Goal: Information Seeking & Learning: Find specific fact

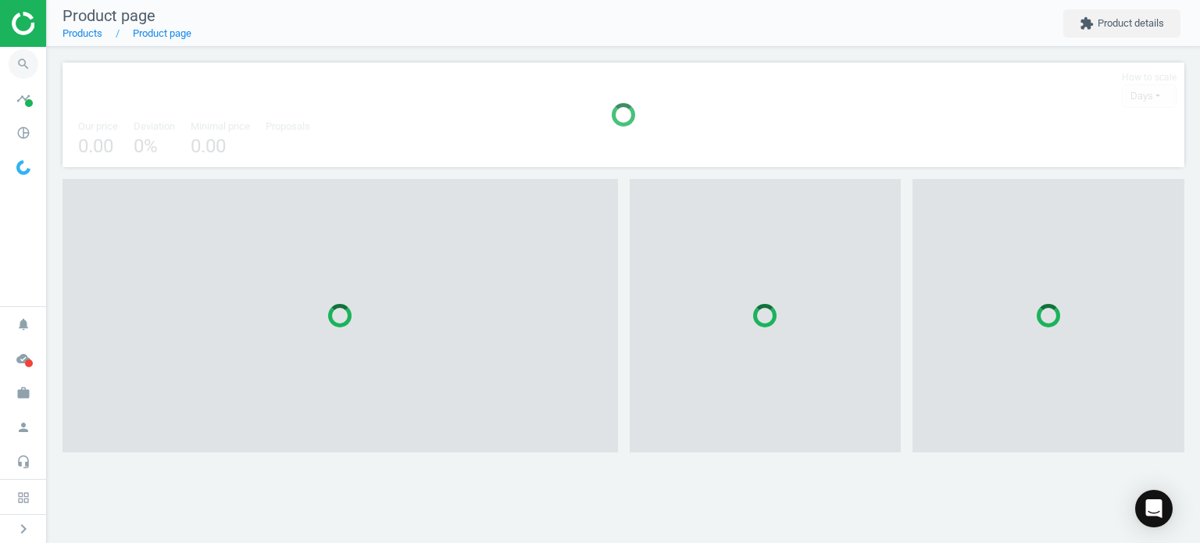
click at [30, 56] on icon "search" at bounding box center [24, 64] width 30 height 30
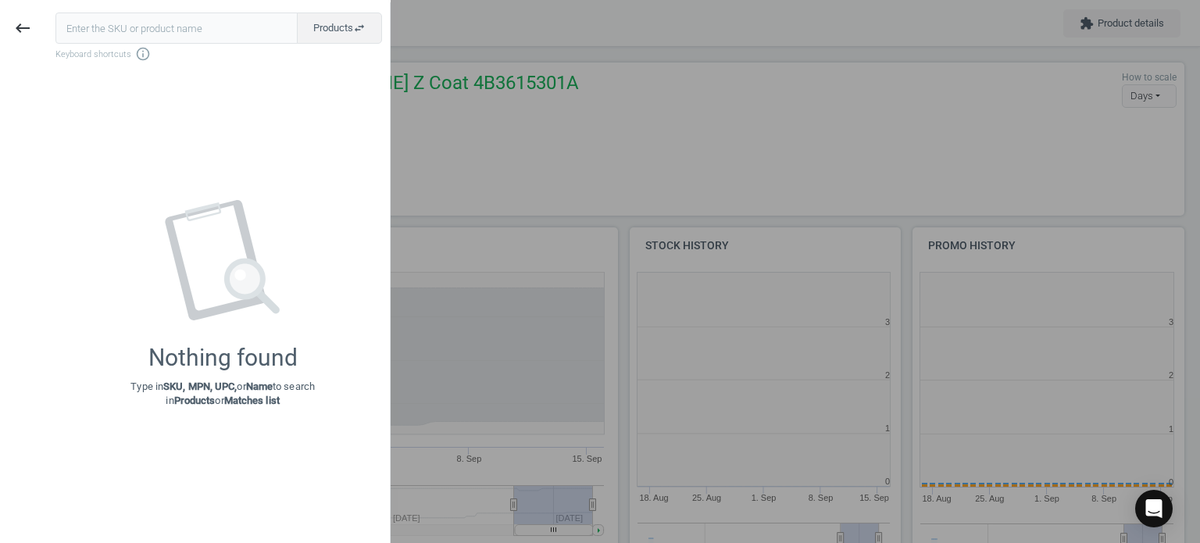
click at [141, 31] on input "text" at bounding box center [176, 28] width 242 height 31
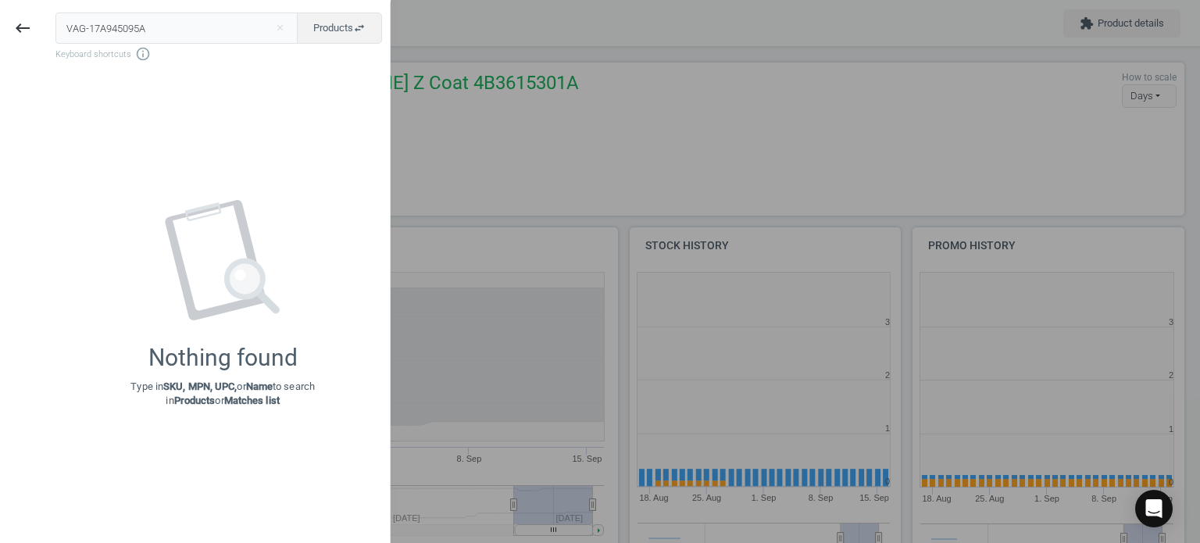
type input "VAG-17A945095A"
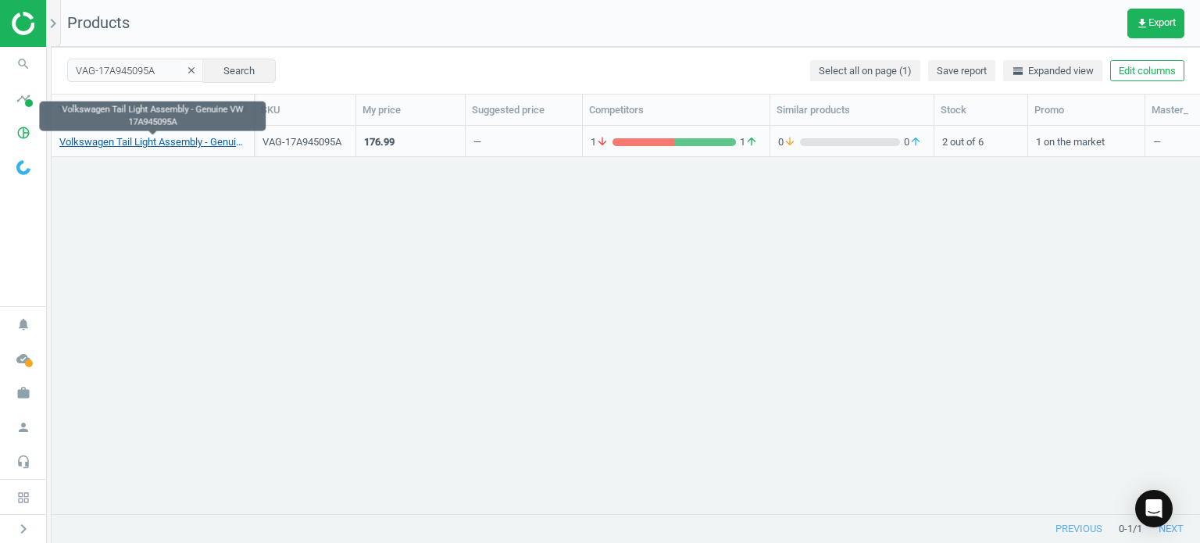
click at [159, 146] on link "Volkswagen Tail Light Assembly - Genuine VW 17A945095A" at bounding box center [152, 142] width 187 height 14
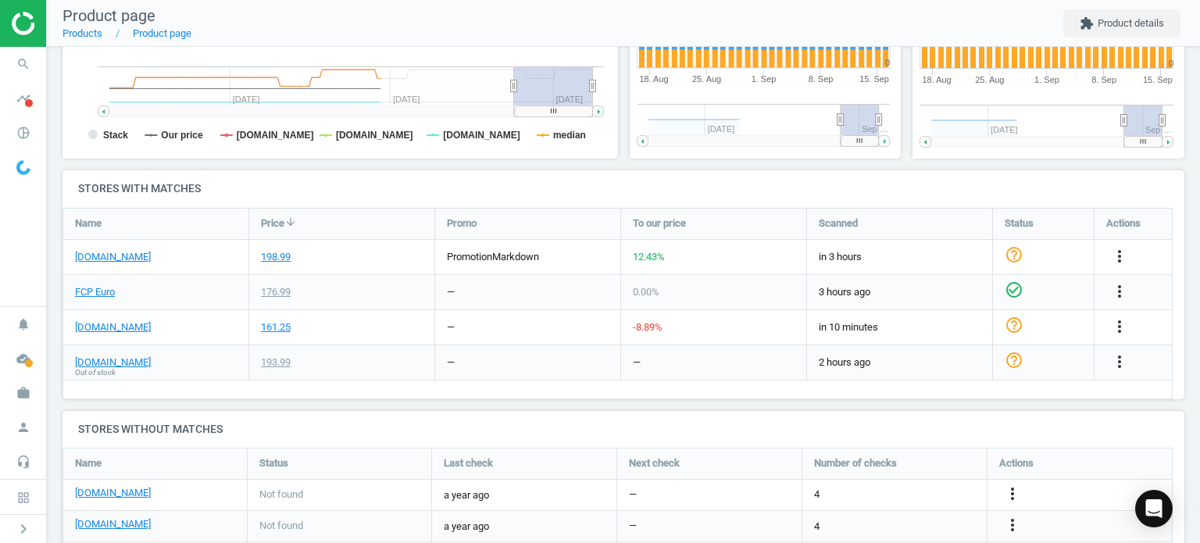
scroll to position [419, 0]
click at [52, 59] on div "Volkswagen Tail Light Assembly - Genuine VW 17A945095A sku : VAG-17A945095A upc…" at bounding box center [623, 124] width 1153 height 992
click at [43, 59] on span "search" at bounding box center [23, 64] width 47 height 34
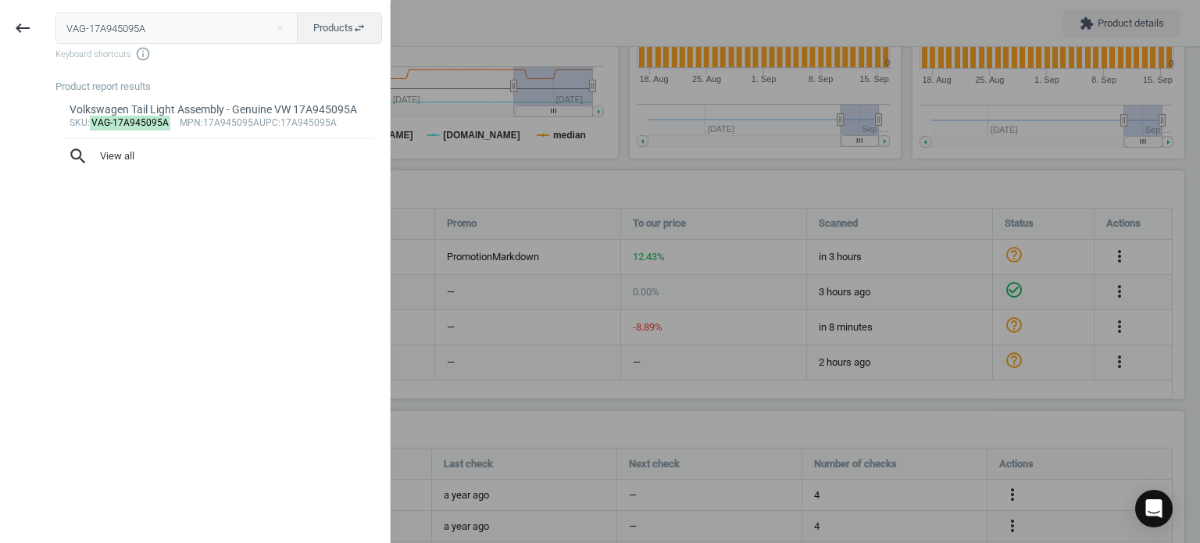
click at [131, 31] on input "VAG-17A945095A" at bounding box center [176, 28] width 243 height 31
type input "VAG-07K145100K"
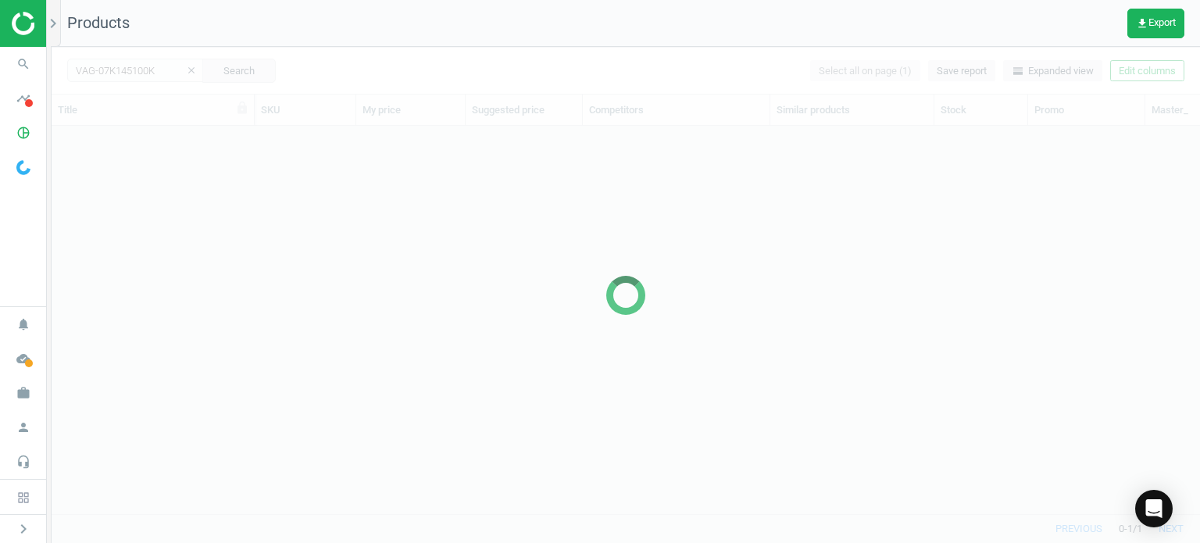
scroll to position [365, 1136]
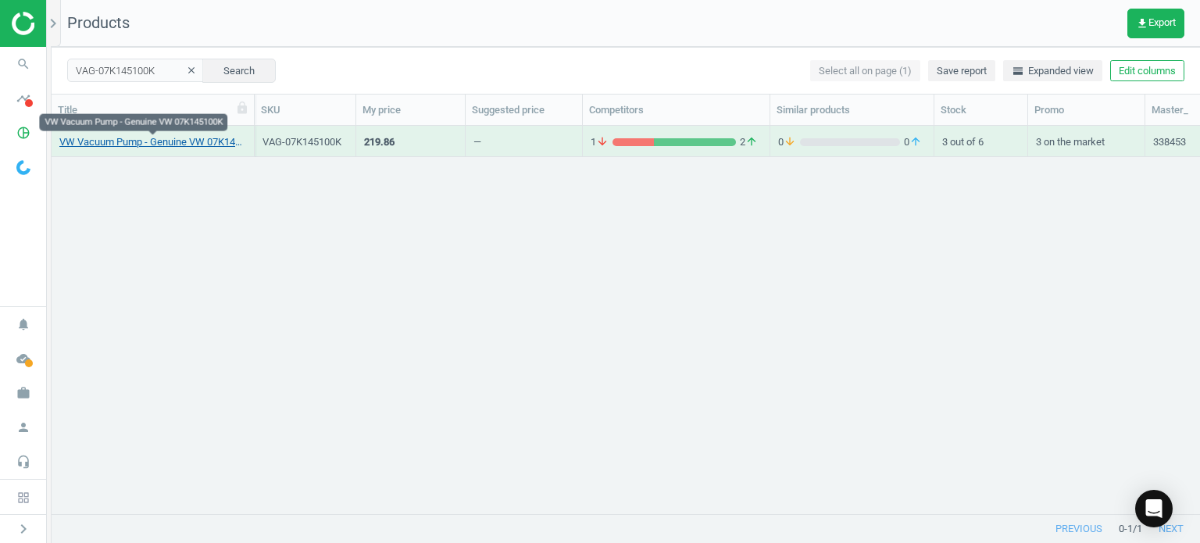
click at [173, 145] on link "VW Vacuum Pump - Genuine VW 07K145100K" at bounding box center [152, 142] width 187 height 14
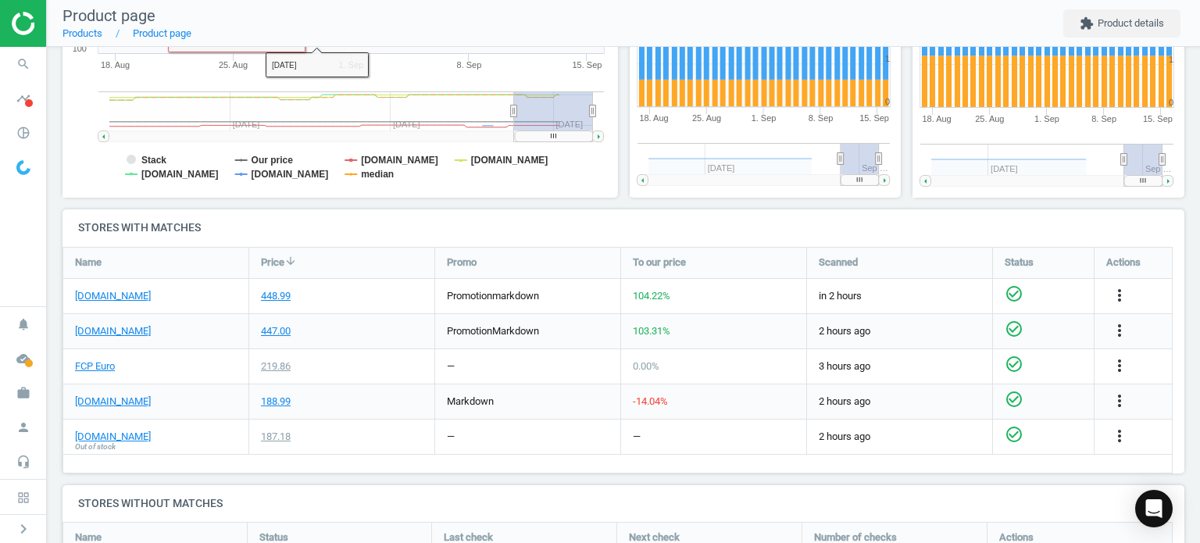
scroll to position [430, 0]
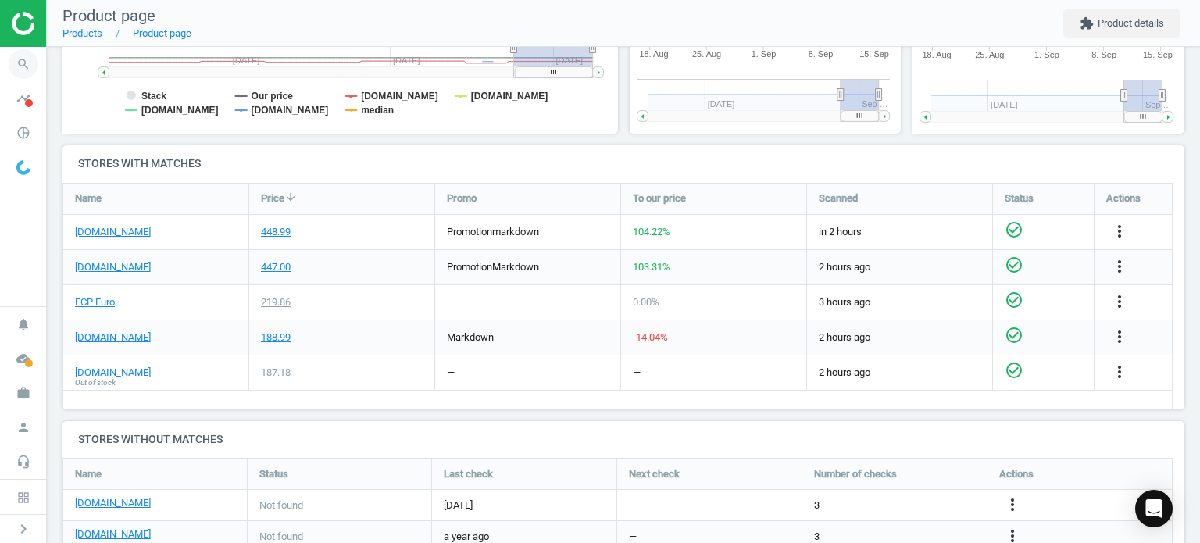
click at [13, 55] on icon "search" at bounding box center [24, 64] width 30 height 30
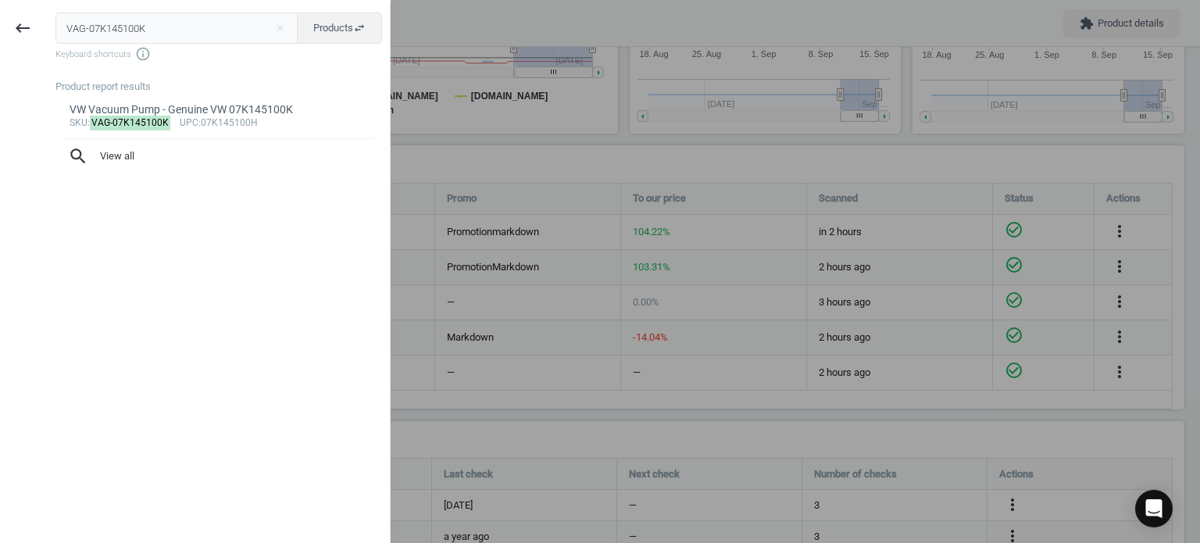
click at [132, 27] on input "VAG-07K145100K" at bounding box center [176, 28] width 243 height 31
type input "Exterior Body"
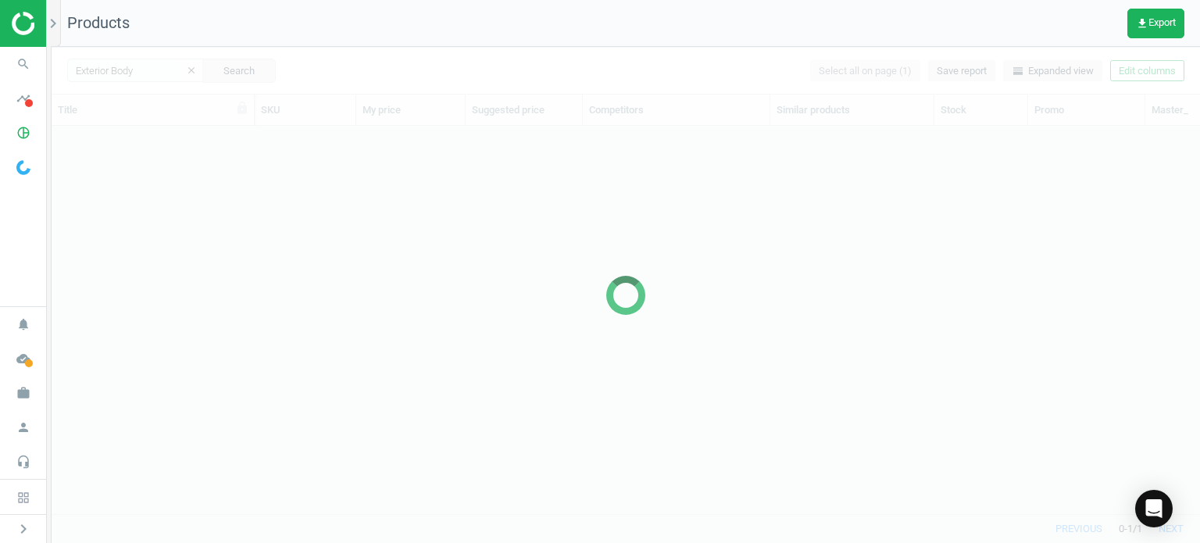
scroll to position [365, 1136]
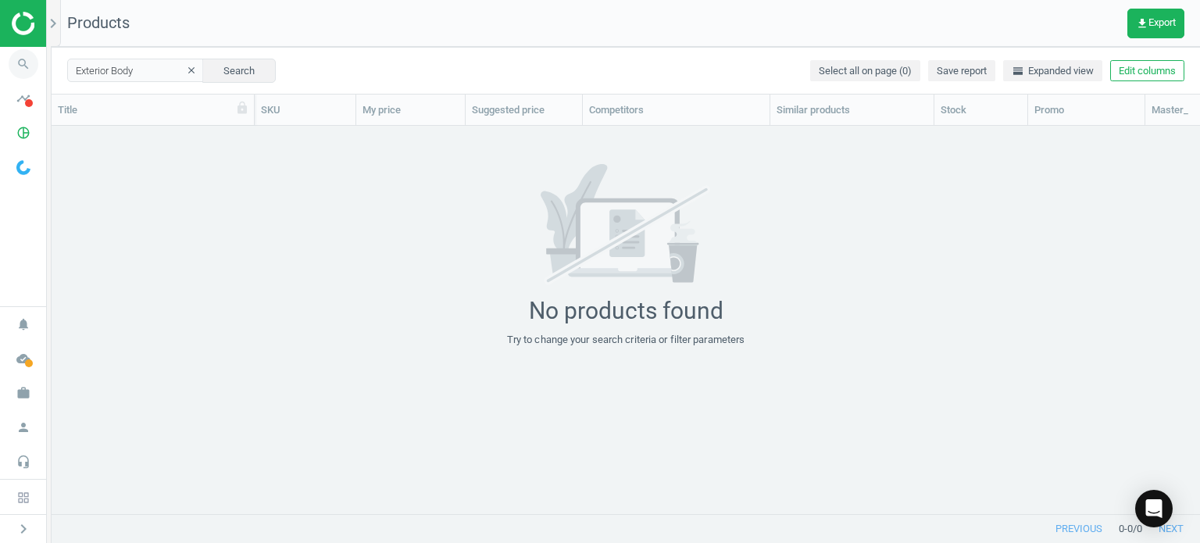
click at [34, 73] on icon "search" at bounding box center [24, 64] width 30 height 30
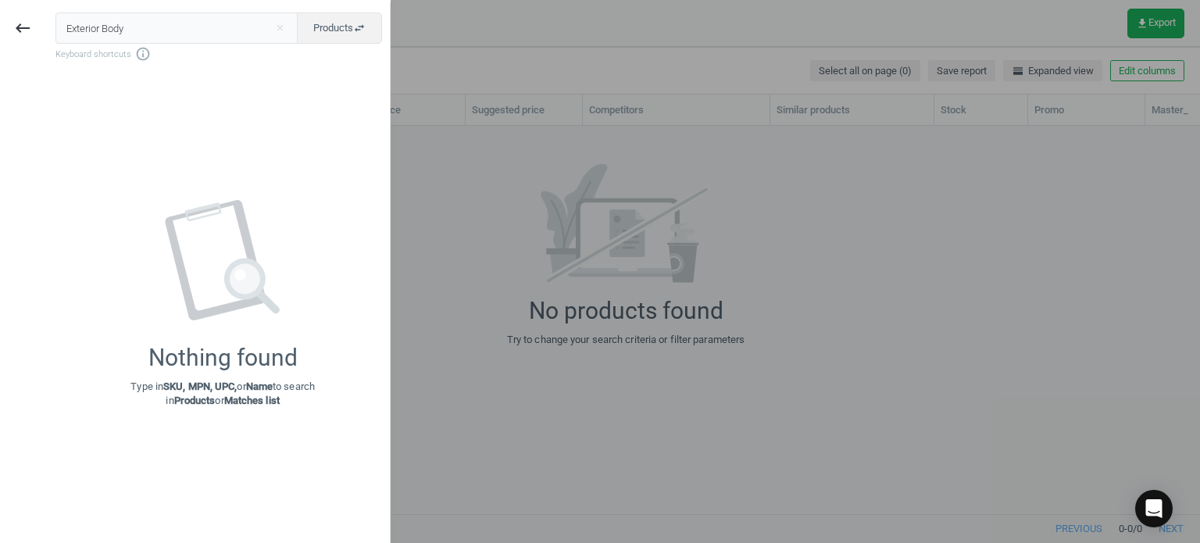
click at [198, 36] on input "Exterior Body" at bounding box center [176, 28] width 243 height 31
type input "VAG-5M0827505K"
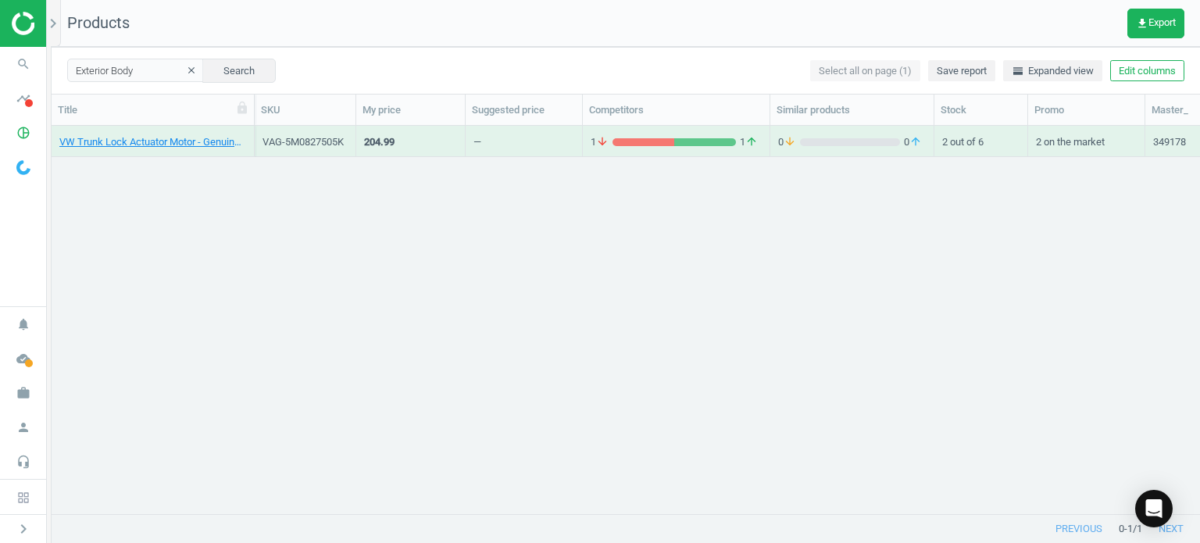
click at [167, 133] on div "VW Trunk Lock Actuator Motor - Genuine VW 5M0827505F" at bounding box center [152, 140] width 187 height 27
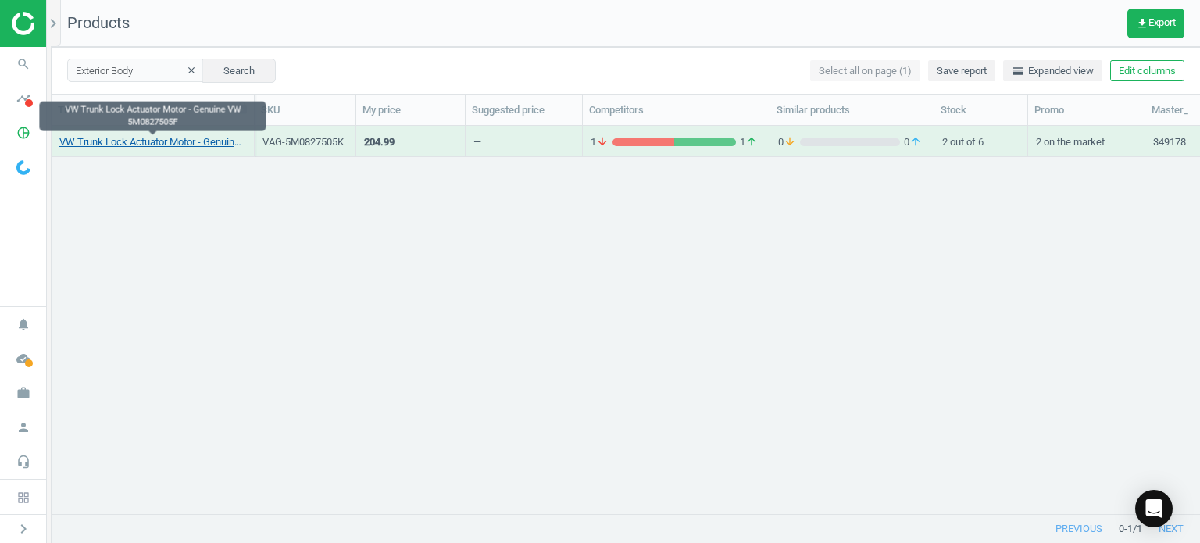
click at [177, 140] on link "VW Trunk Lock Actuator Motor - Genuine VW 5M0827505F" at bounding box center [152, 142] width 187 height 14
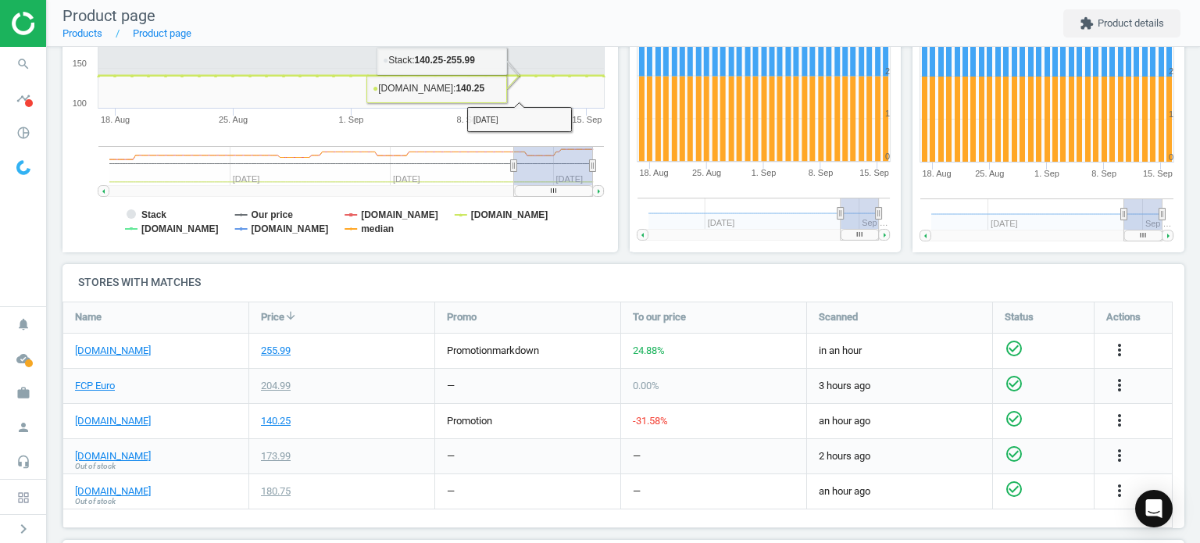
scroll to position [344, 0]
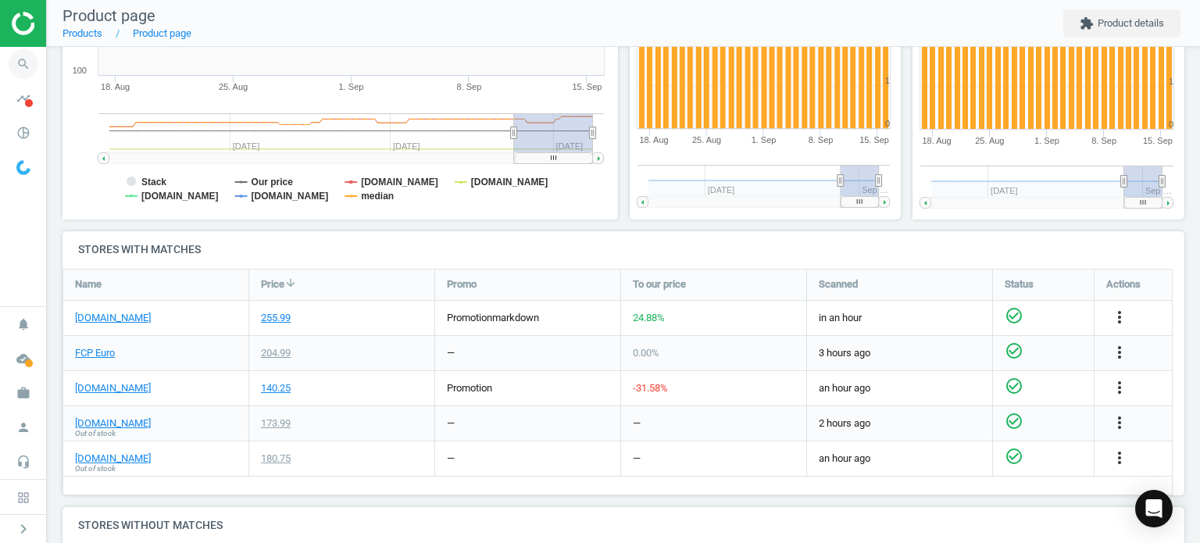
click at [20, 61] on icon "search" at bounding box center [24, 64] width 30 height 30
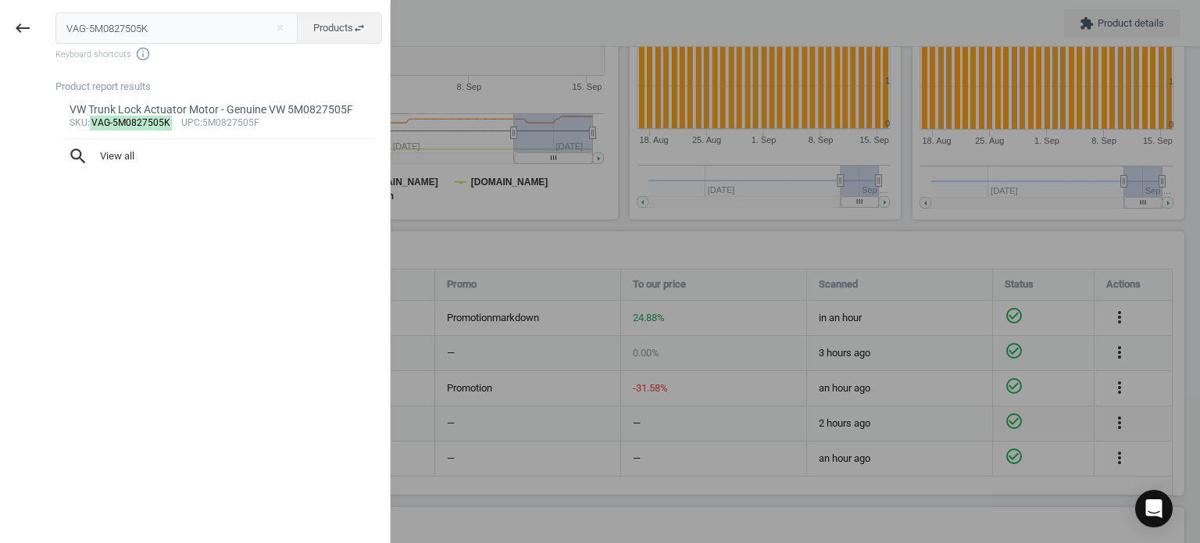
click at [206, 43] on input "VAG-5M0827505K" at bounding box center [176, 28] width 243 height 31
type input "VAG-5Q1721465AF"
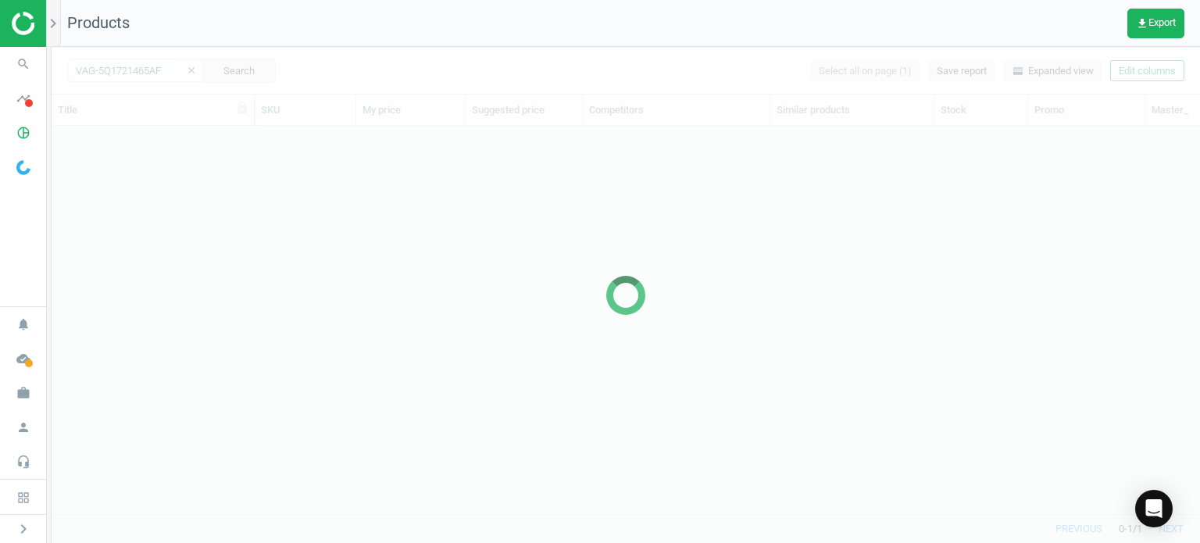
scroll to position [365, 1136]
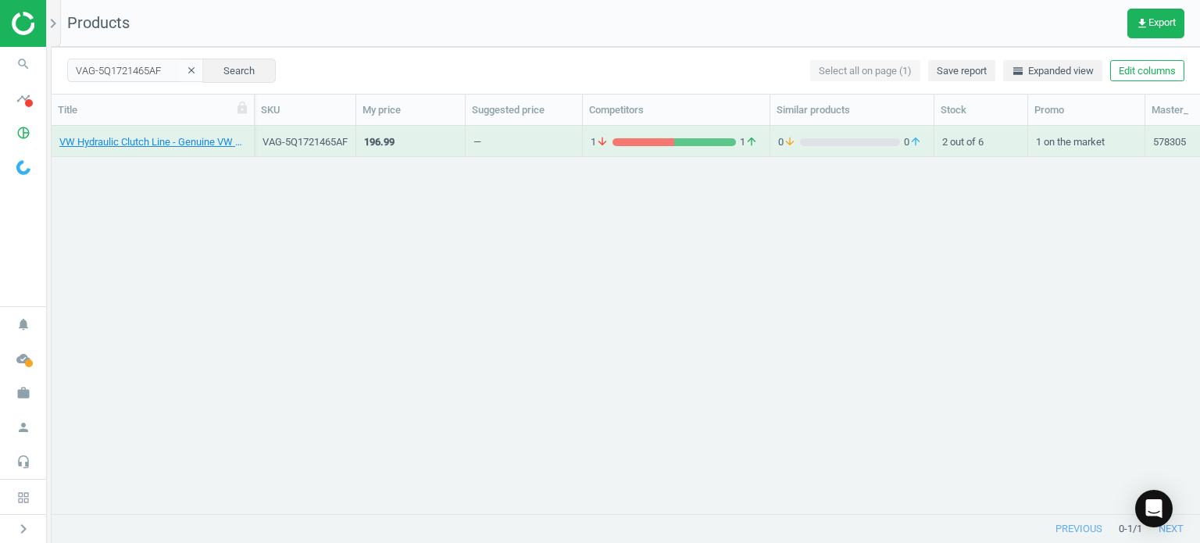
click at [150, 149] on div "VW Hydraulic Clutch Line - Genuine VW 5Q1721465AF" at bounding box center [152, 145] width 187 height 20
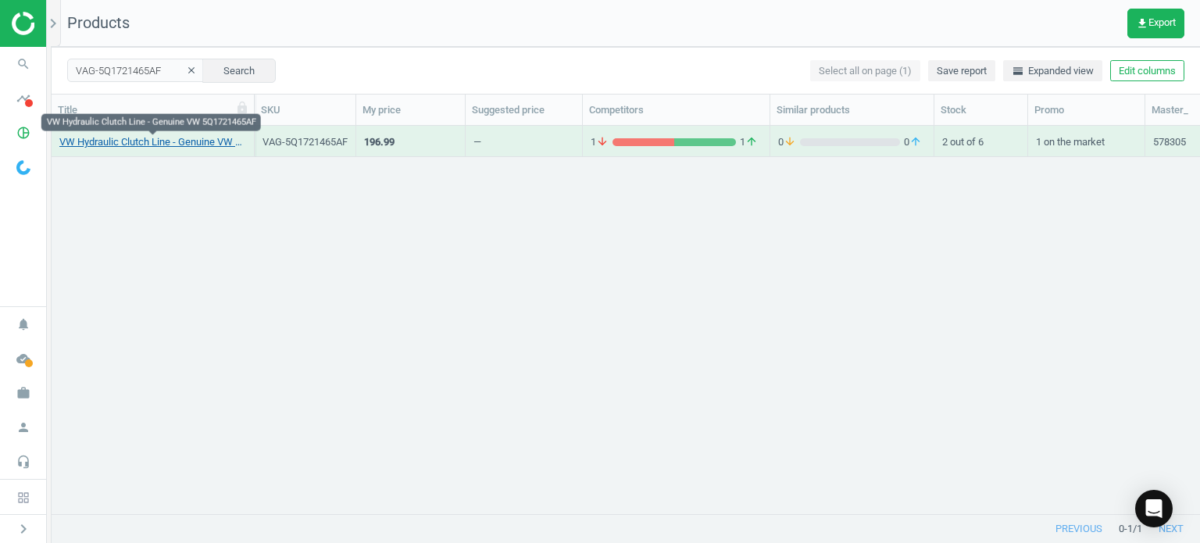
click at [145, 147] on link "VW Hydraulic Clutch Line - Genuine VW 5Q1721465AF" at bounding box center [152, 142] width 187 height 14
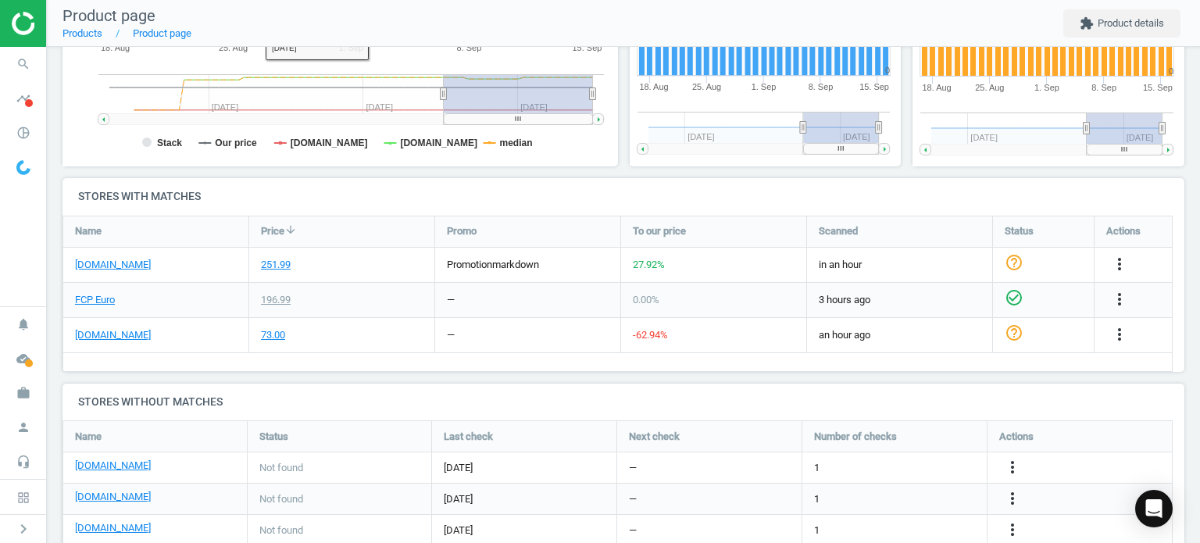
scroll to position [409, 0]
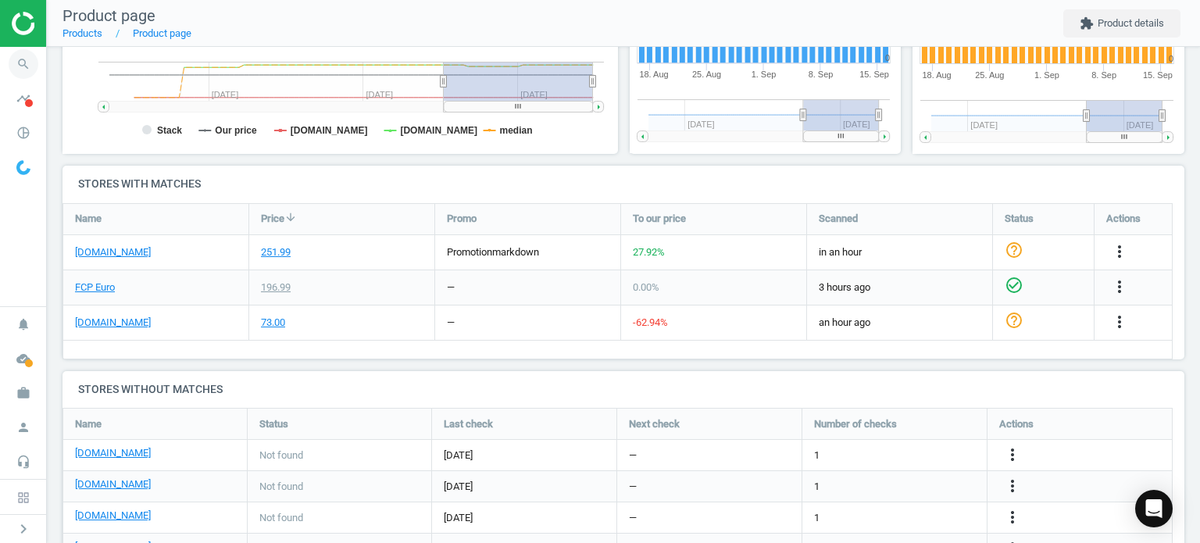
click at [6, 63] on span "search" at bounding box center [23, 64] width 47 height 34
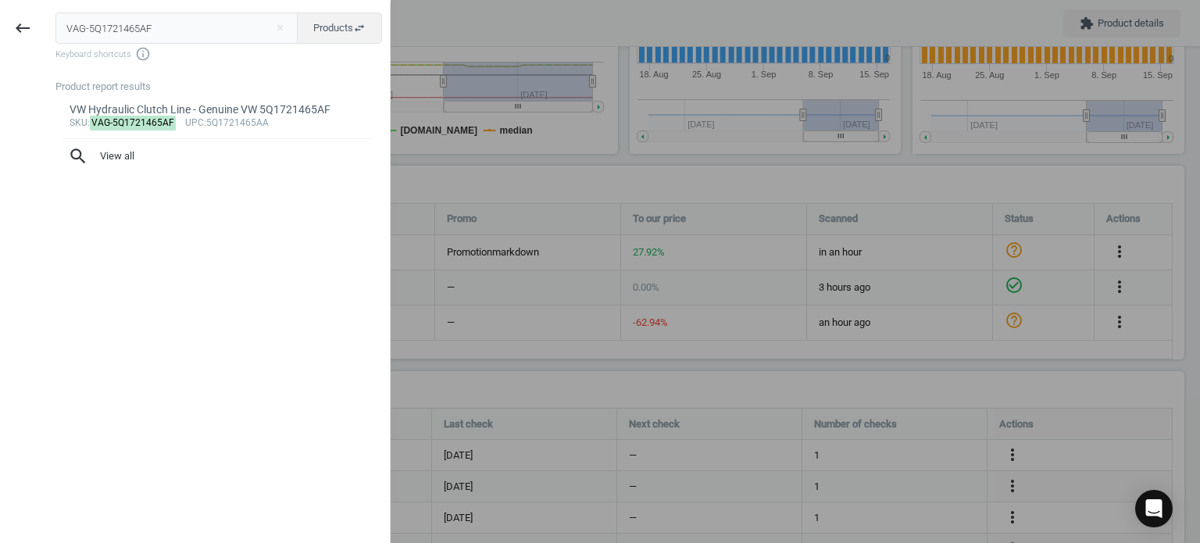
click at [119, 34] on input "VAG-5Q1721465AF" at bounding box center [176, 28] width 243 height 31
type input "Steering - Tie Rods"
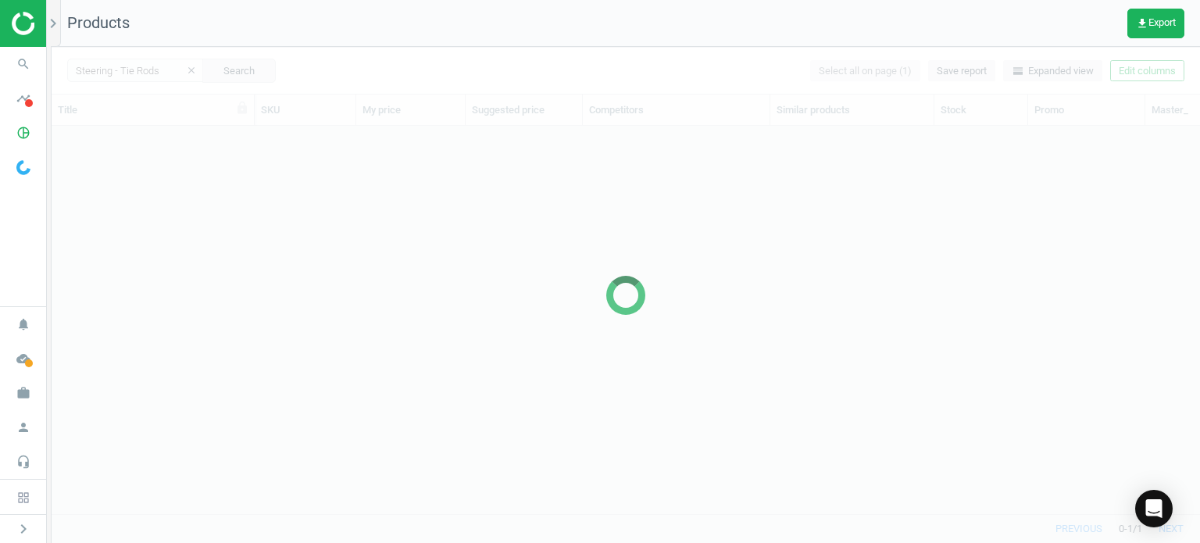
scroll to position [365, 1136]
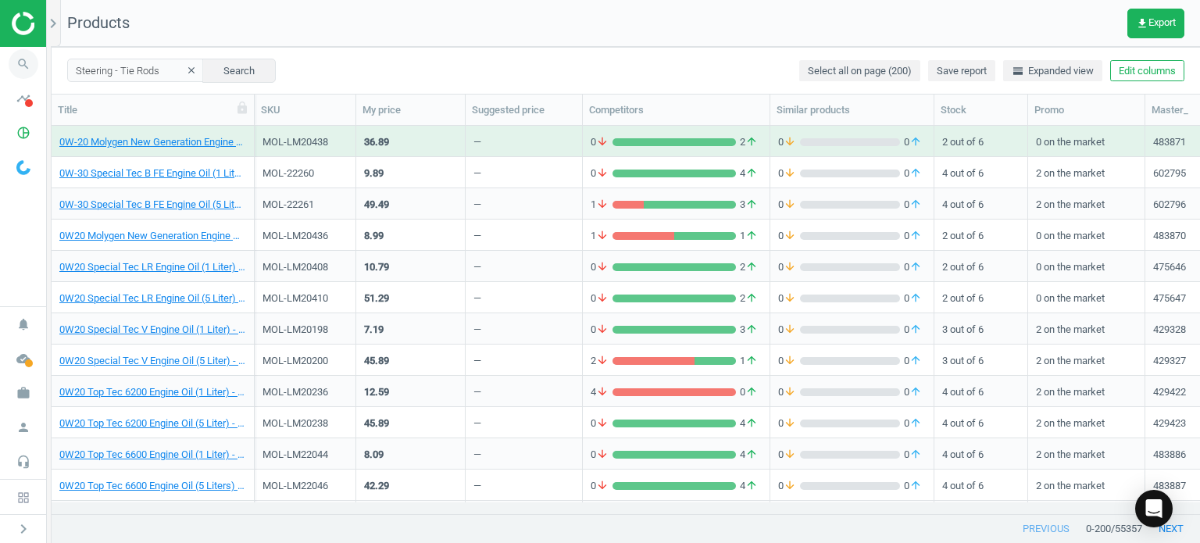
click at [32, 70] on icon "search" at bounding box center [24, 64] width 30 height 30
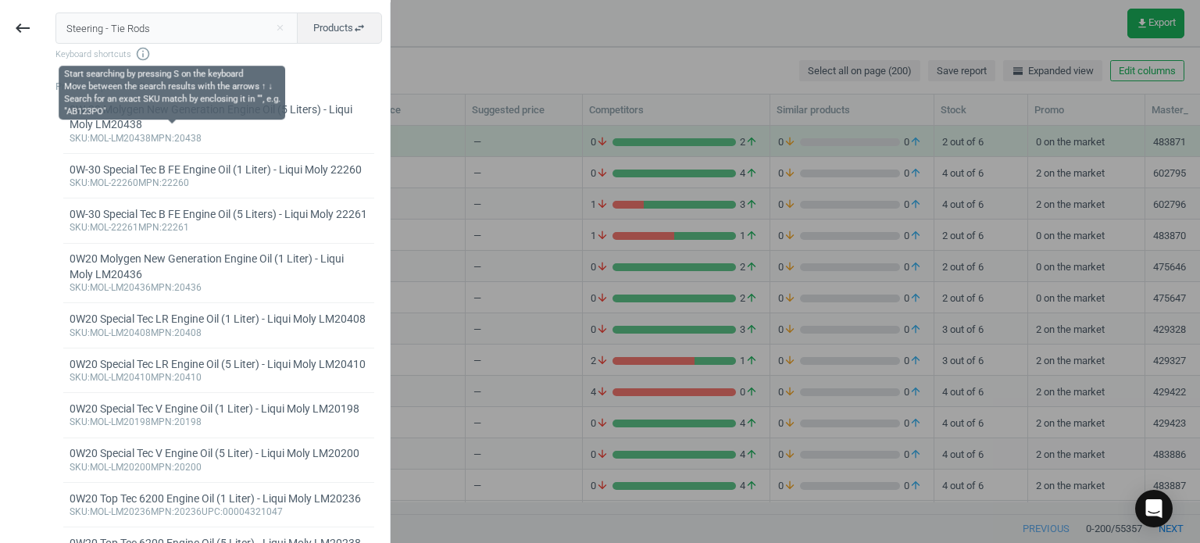
click at [146, 30] on input "Steering - Tie Rods" at bounding box center [176, 28] width 243 height 31
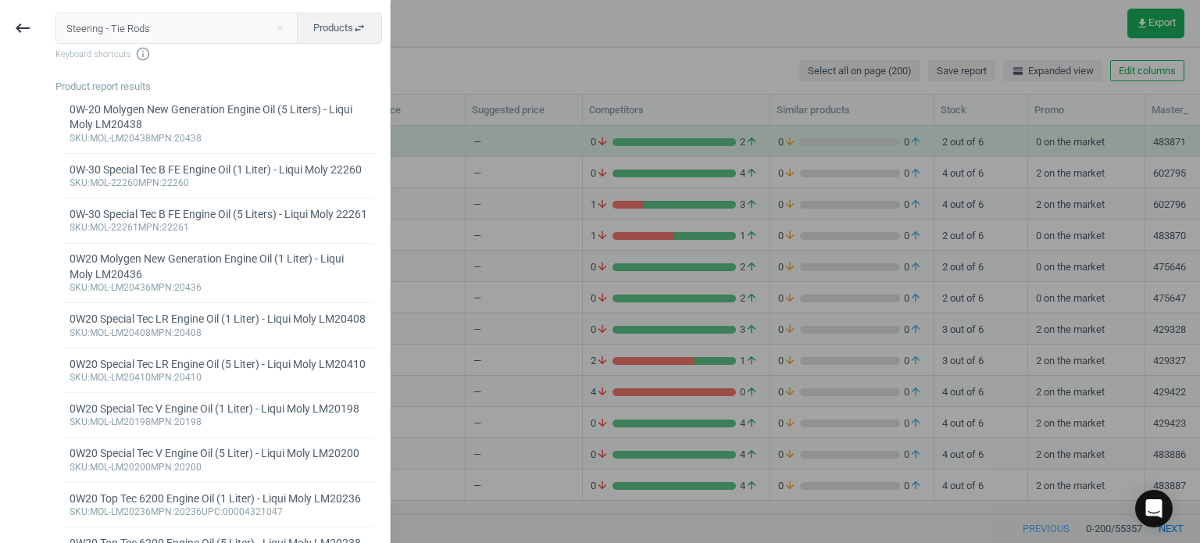
click at [146, 30] on input "Steering - Tie Rods" at bounding box center [176, 28] width 243 height 31
type input "VAG-N90942902"
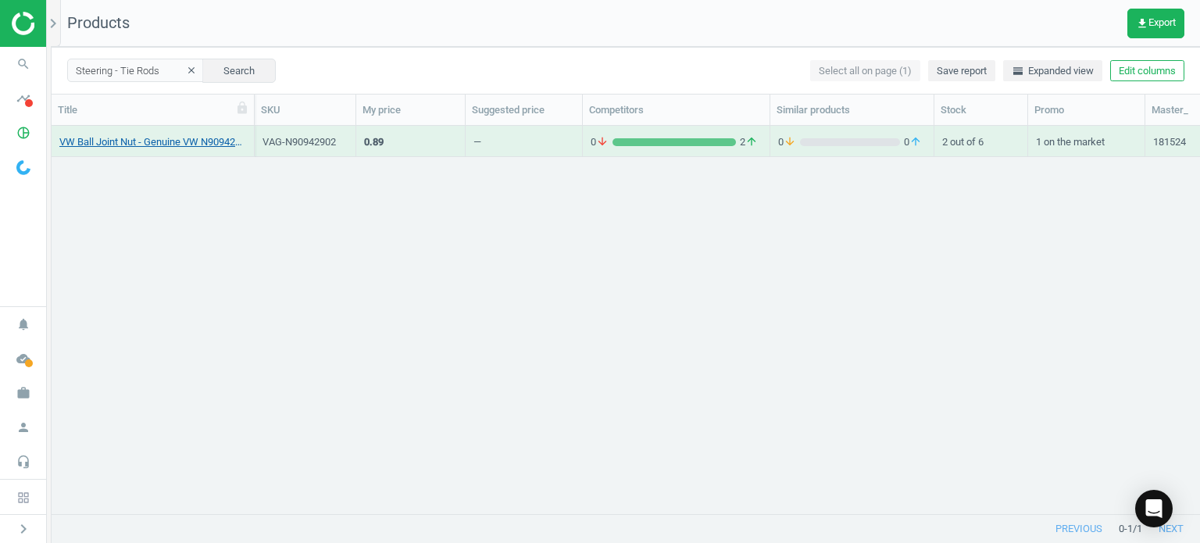
click at [193, 139] on link "VW Ball Joint Nut - Genuine VW N90942902" at bounding box center [152, 142] width 187 height 14
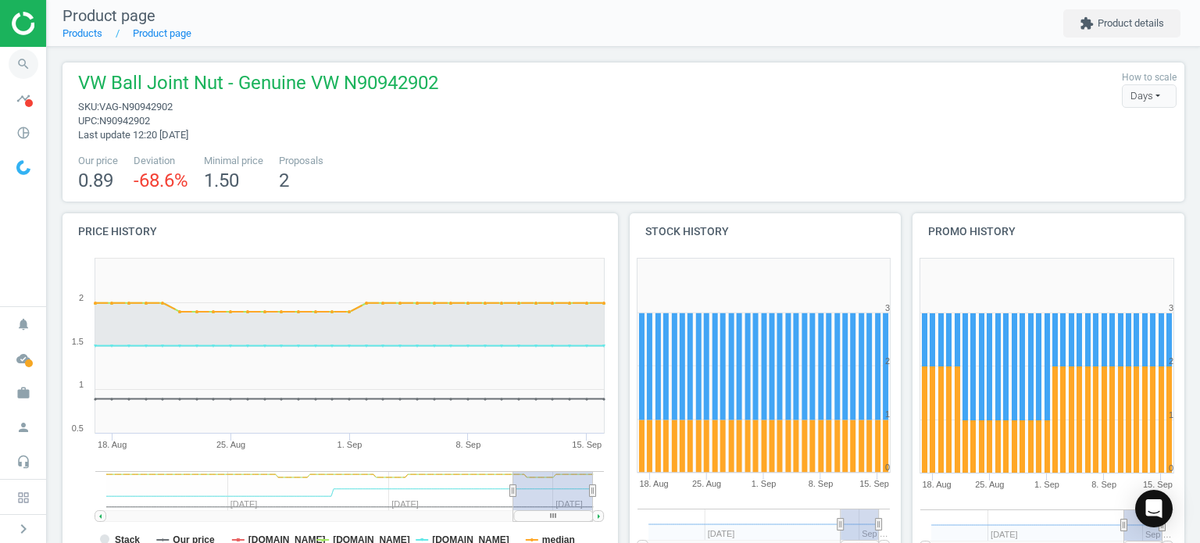
click at [14, 60] on icon "search" at bounding box center [24, 64] width 30 height 30
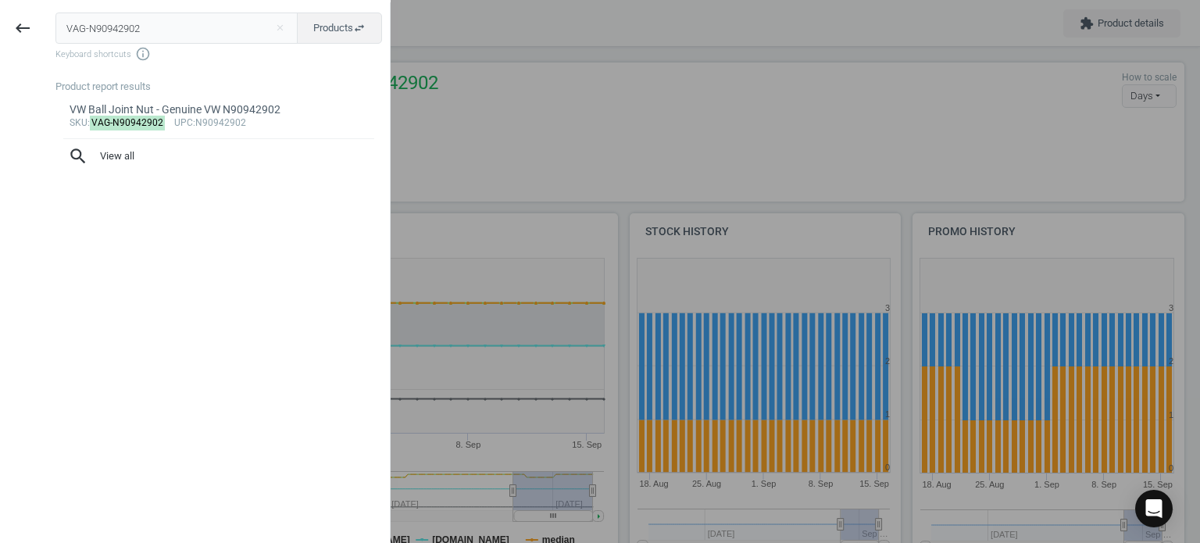
click at [209, 9] on div "VAG-N90942902 close Products swap_horiz Keyboard shortcuts info_outline Product…" at bounding box center [217, 273] width 345 height 543
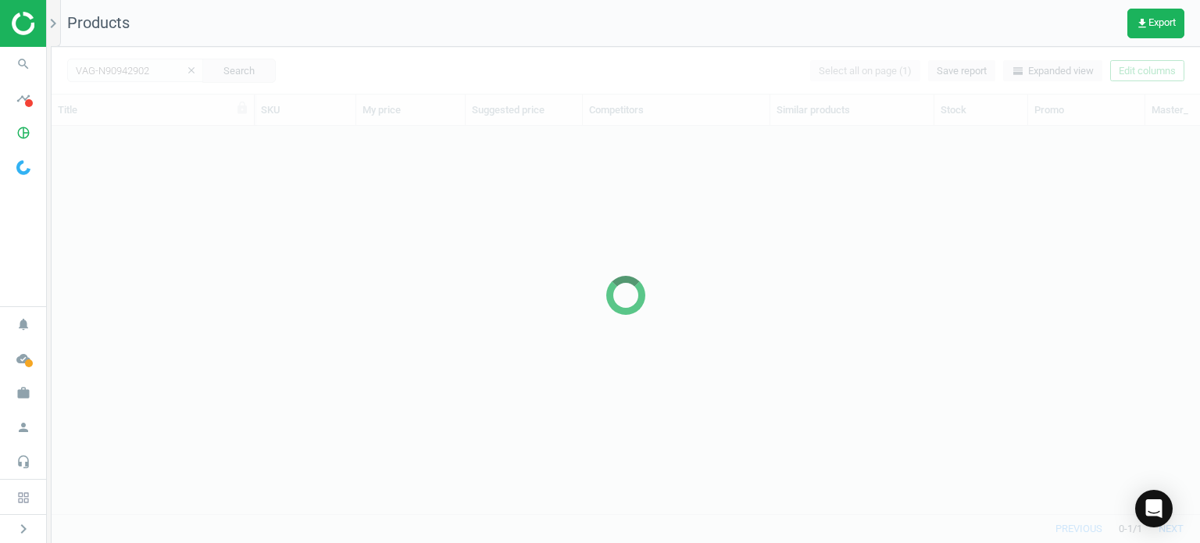
scroll to position [365, 1136]
click at [2, 63] on span "search" at bounding box center [23, 64] width 47 height 34
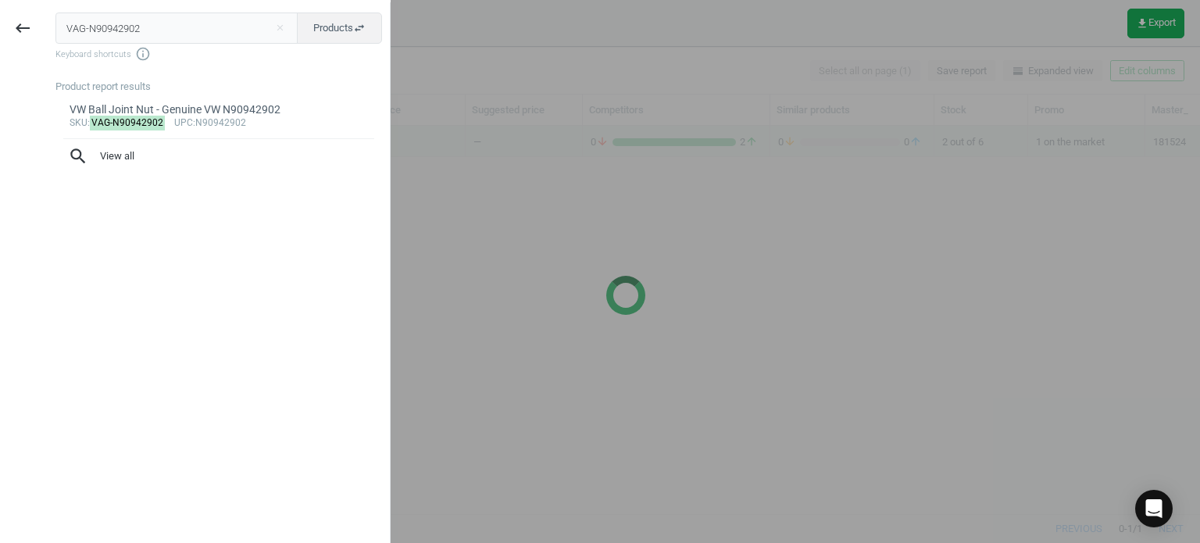
click at [187, 37] on input "VAG-N90942902" at bounding box center [176, 28] width 243 height 31
type input "POR-99110663802"
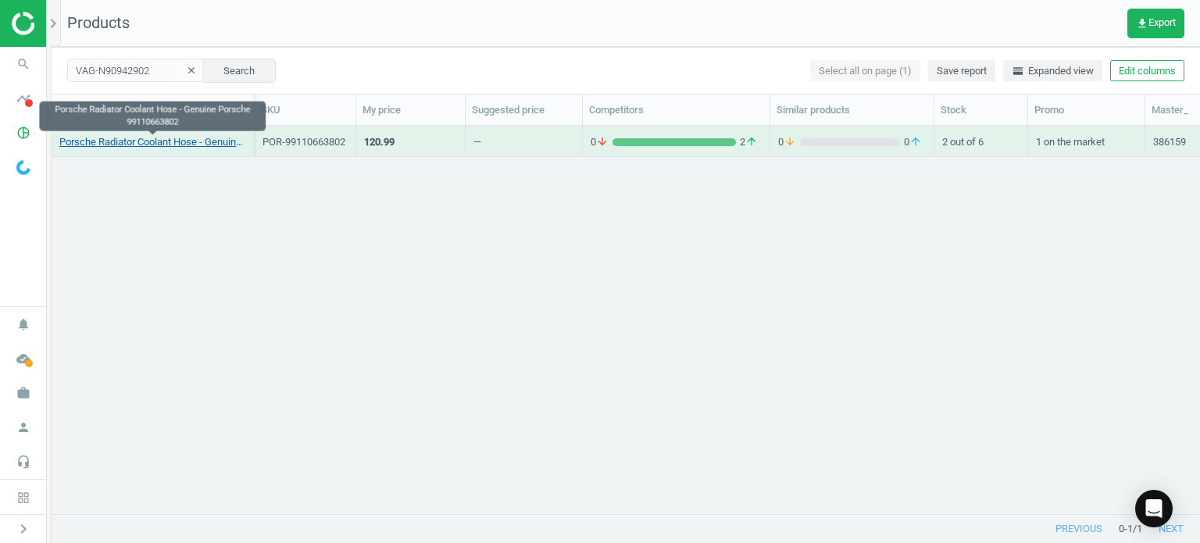
click at [197, 146] on link "Porsche Radiator Coolant Hose - Genuine Porsche 99110663802" at bounding box center [152, 142] width 187 height 14
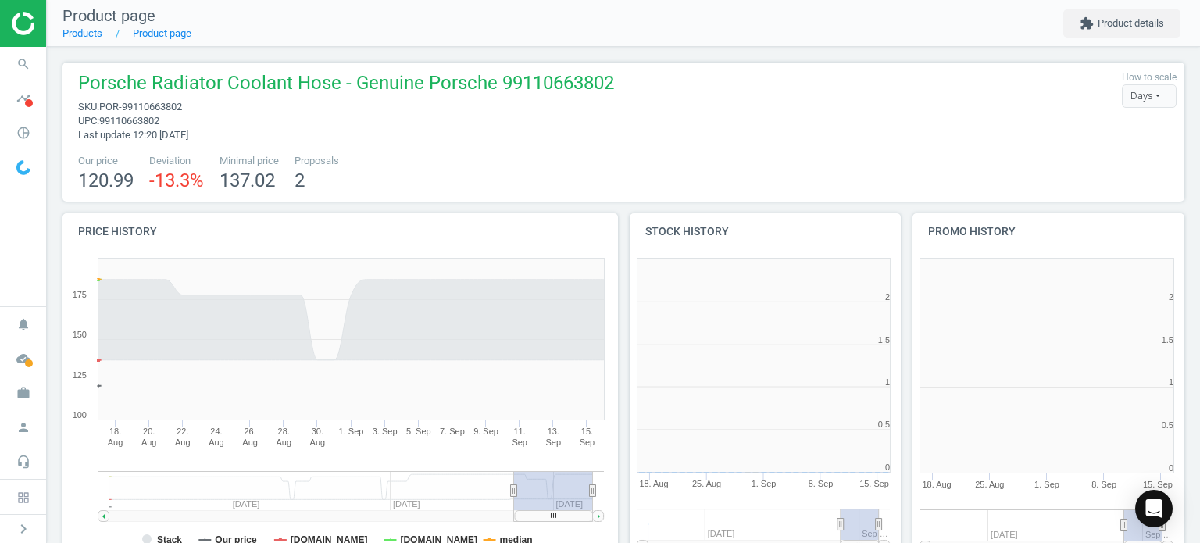
scroll to position [337, 574]
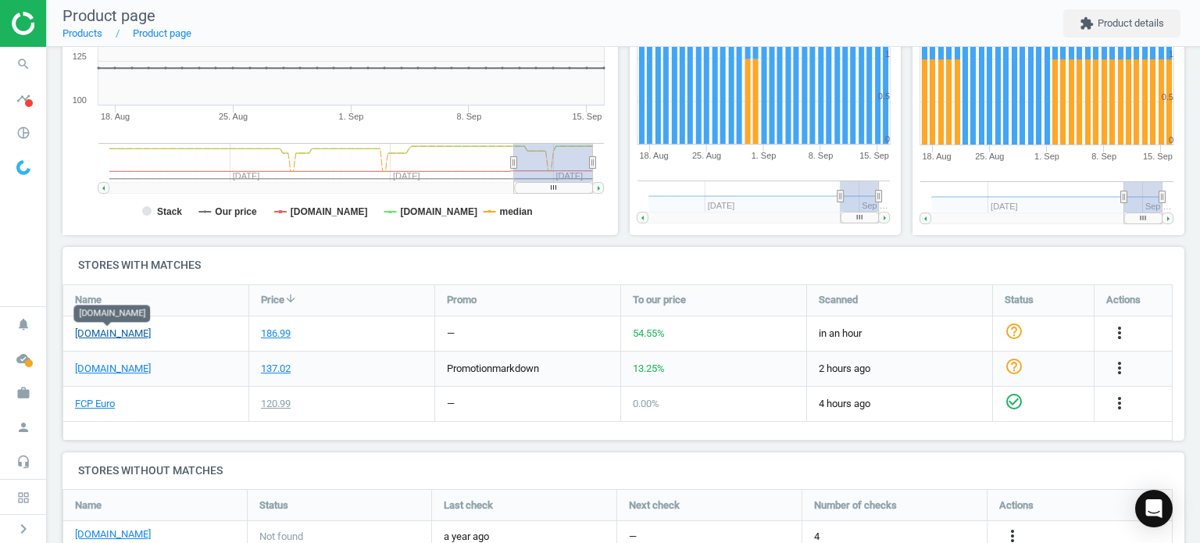
click at [121, 334] on link "[DOMAIN_NAME]" at bounding box center [113, 334] width 76 height 14
click at [120, 376] on div "[DOMAIN_NAME]" at bounding box center [155, 369] width 185 height 34
click at [113, 370] on link "[DOMAIN_NAME]" at bounding box center [113, 369] width 76 height 14
click at [21, 48] on span "search" at bounding box center [23, 64] width 47 height 34
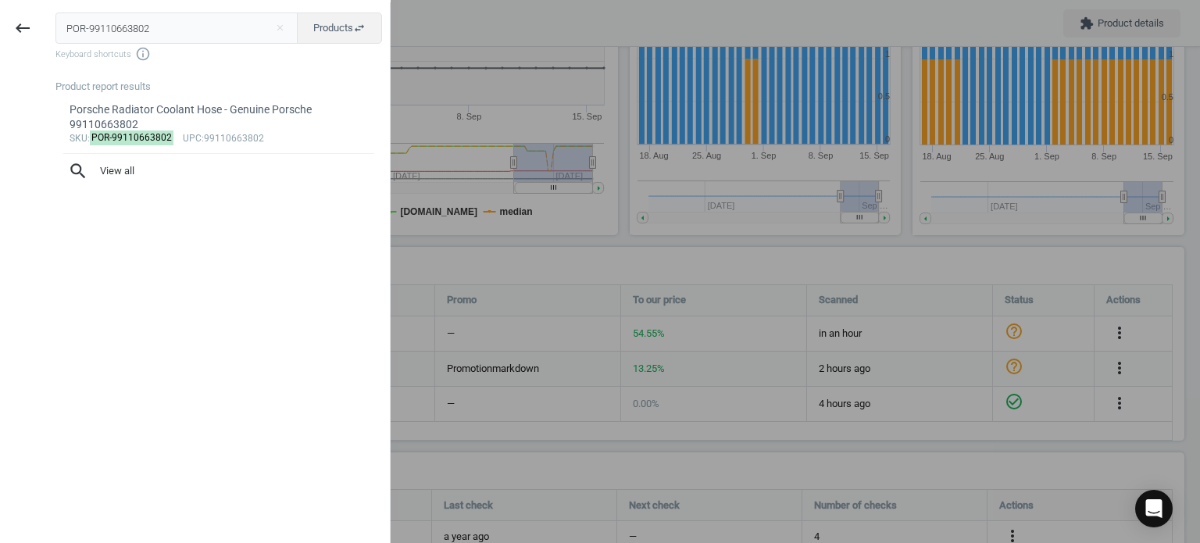
click at [221, 30] on input "POR-99110663802" at bounding box center [176, 28] width 243 height 31
type input "POR-99610662654"
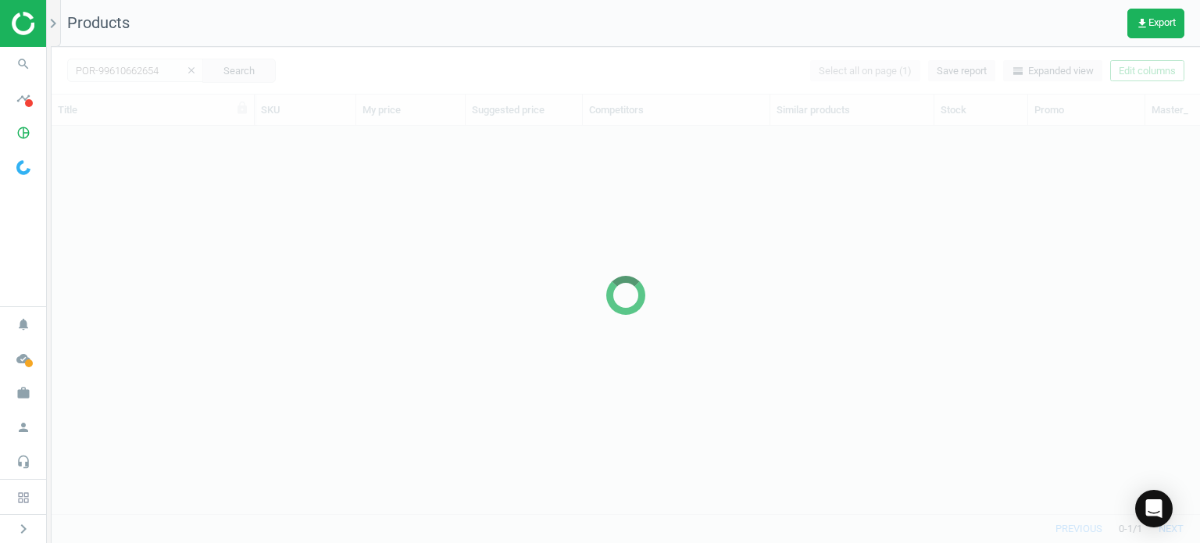
scroll to position [365, 1136]
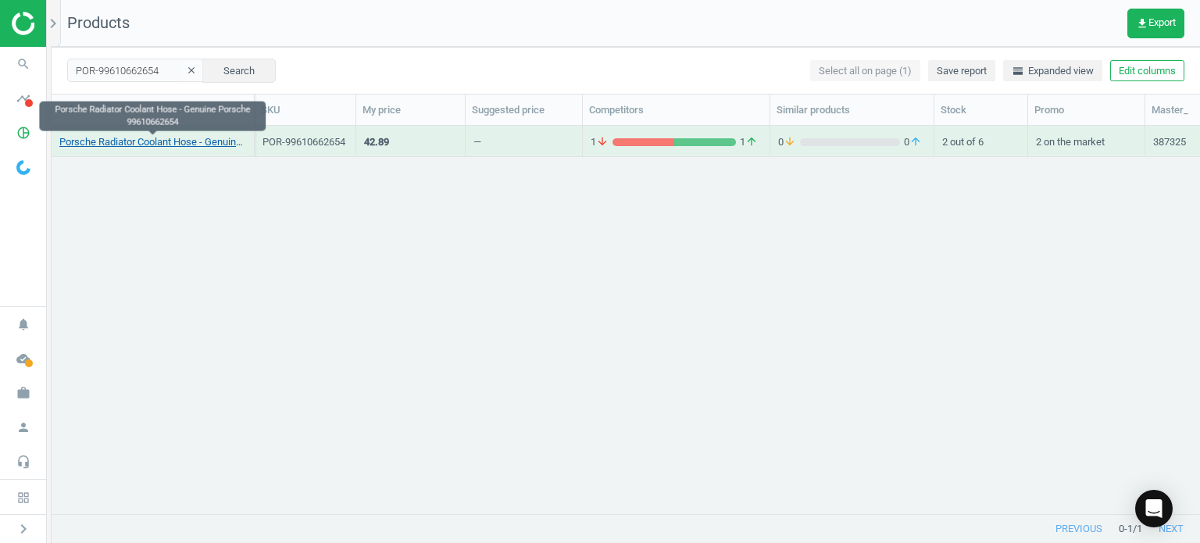
click at [198, 146] on link "Porsche Radiator Coolant Hose - Genuine Porsche 99610662654" at bounding box center [152, 142] width 187 height 14
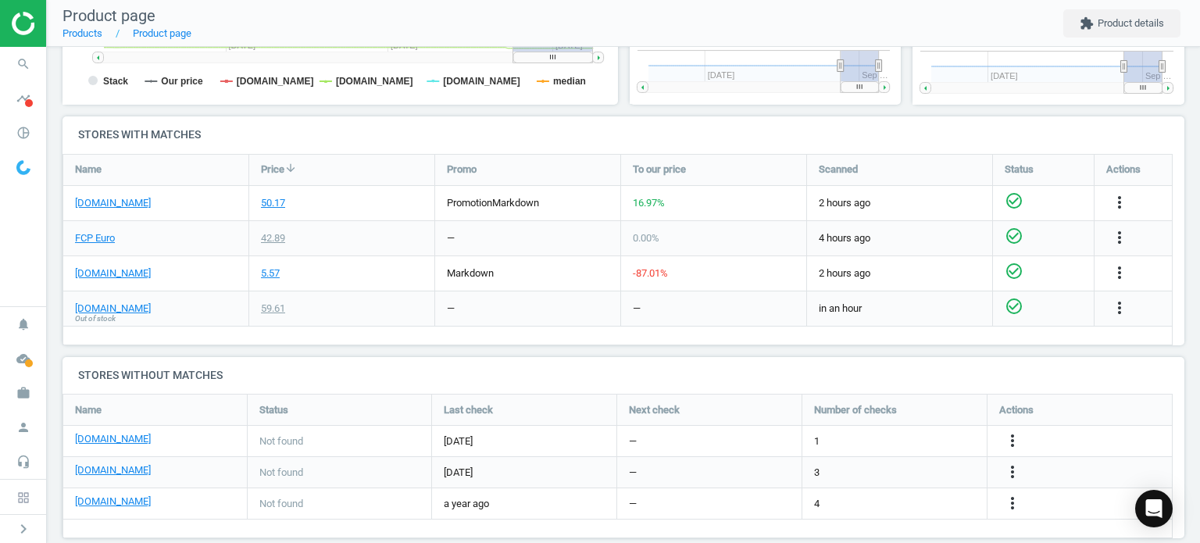
scroll to position [459, 0]
click at [134, 198] on link "[DOMAIN_NAME]" at bounding box center [113, 202] width 76 height 14
click at [104, 282] on div "[DOMAIN_NAME]" at bounding box center [155, 273] width 185 height 34
click at [99, 274] on link "[DOMAIN_NAME]" at bounding box center [113, 273] width 76 height 14
click at [91, 237] on link "FCP Euro" at bounding box center [95, 238] width 40 height 14
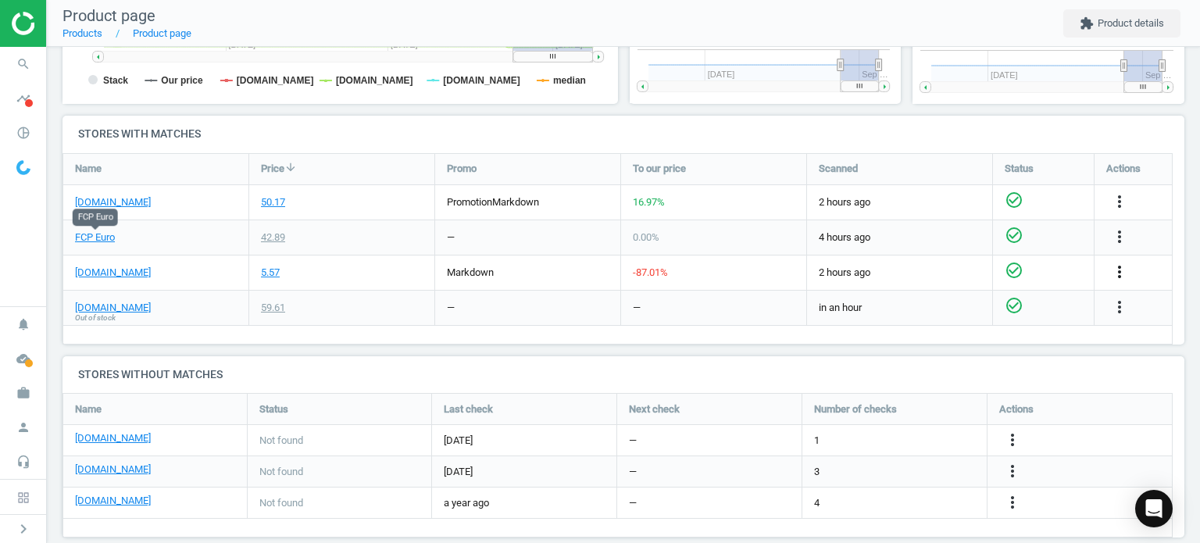
click at [1121, 274] on icon "more_vert" at bounding box center [1119, 272] width 19 height 19
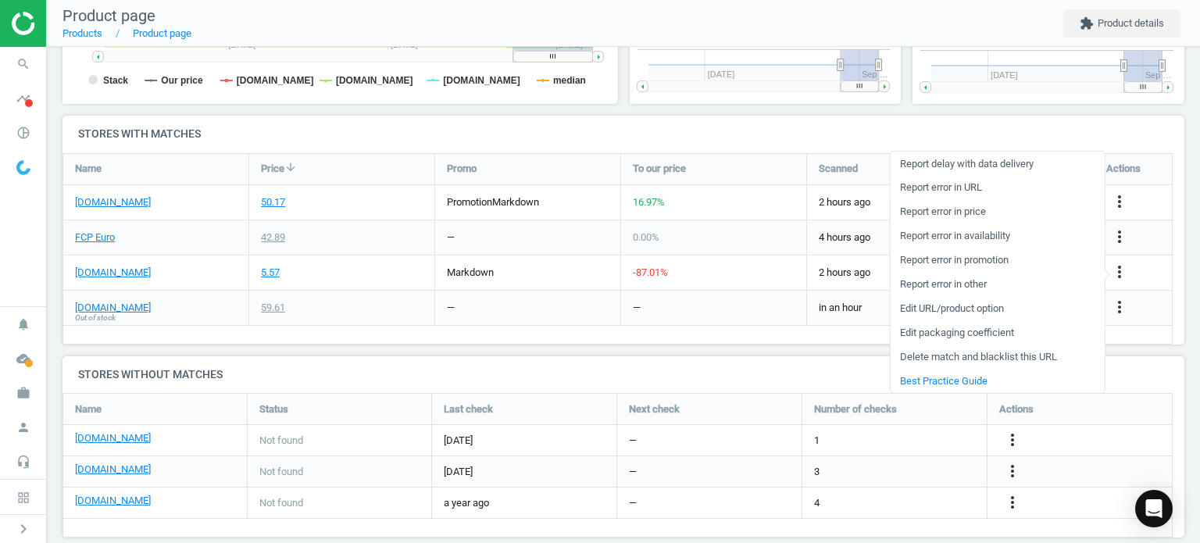
click at [953, 187] on link "Report error in URL" at bounding box center [997, 188] width 214 height 24
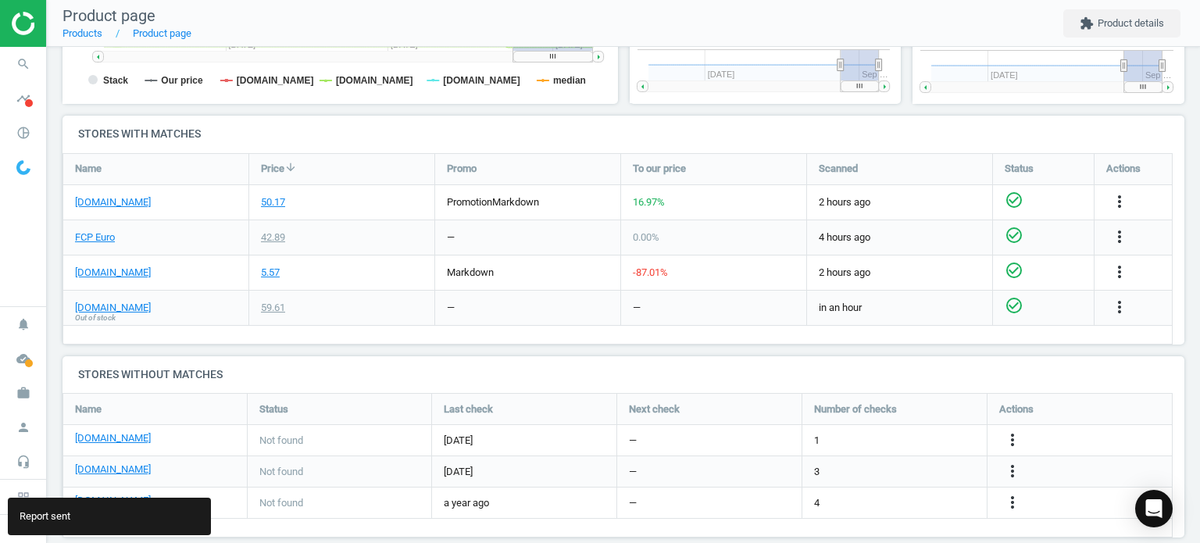
scroll to position [0, 0]
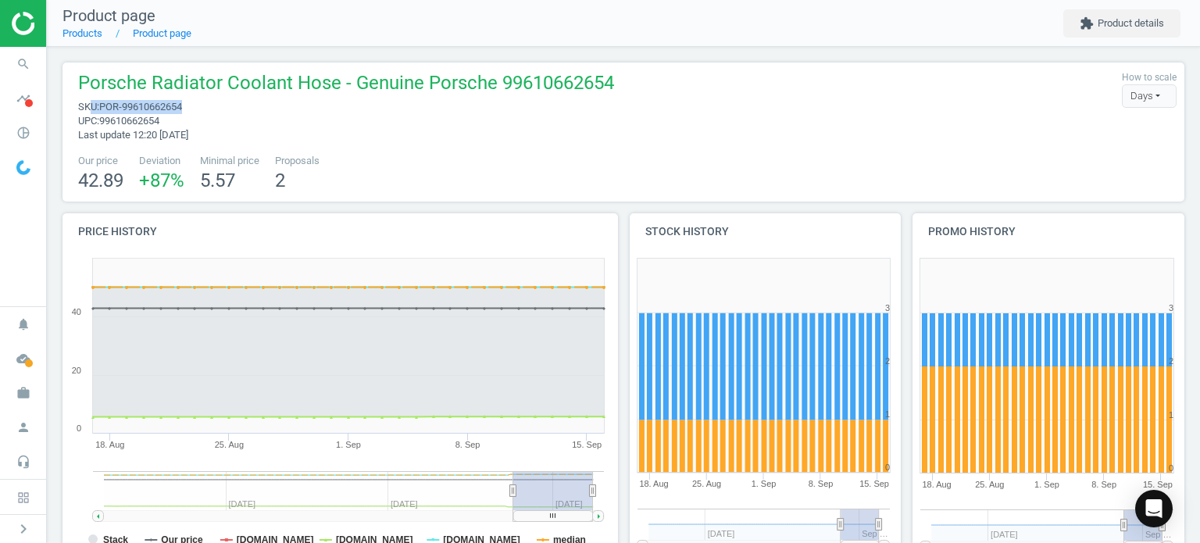
drag, startPoint x: 203, startPoint y: 109, endPoint x: 90, endPoint y: 101, distance: 113.6
click at [90, 101] on span "sku : POR-99610662654" at bounding box center [346, 107] width 536 height 14
copy span "u : POR-99610662654"
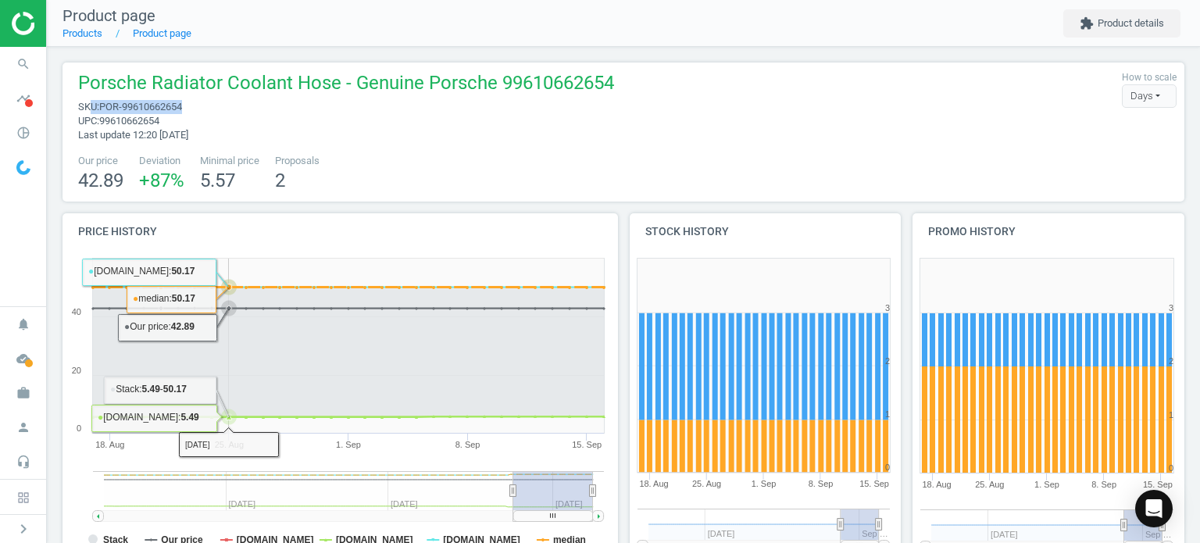
click at [233, 259] on rect at bounding box center [348, 346] width 511 height 174
click at [230, 120] on span "upc : 99610662654" at bounding box center [346, 121] width 536 height 14
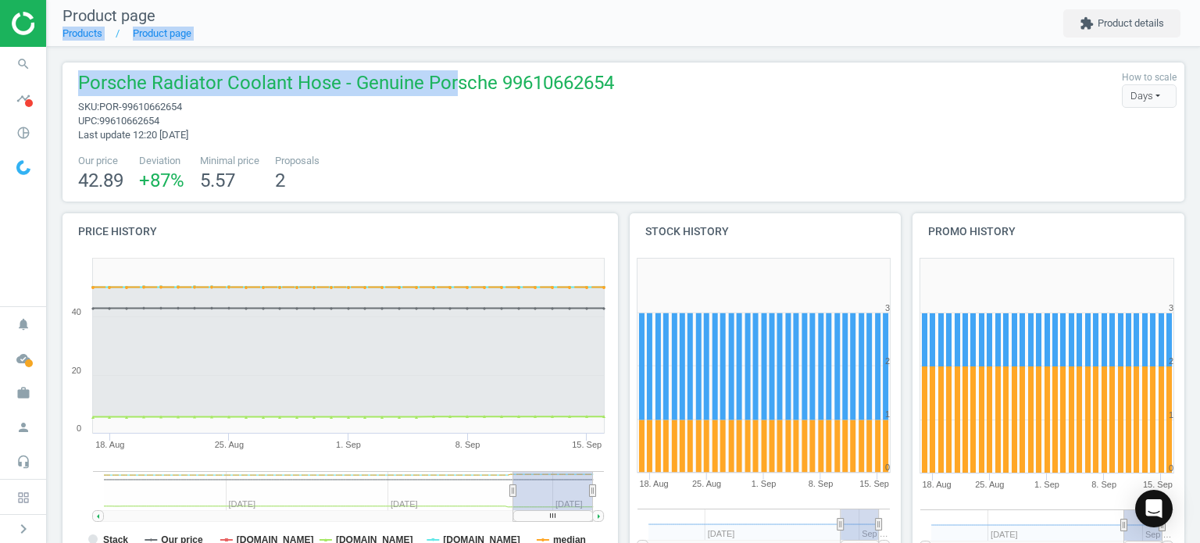
drag, startPoint x: 456, startPoint y: 96, endPoint x: 419, endPoint y: -95, distance: 194.3
click at [419, 0] on html "Group 2 Created with Sketch. ic/cloud_download/grey600 Created with Sketch. gra…" at bounding box center [600, 271] width 1200 height 543
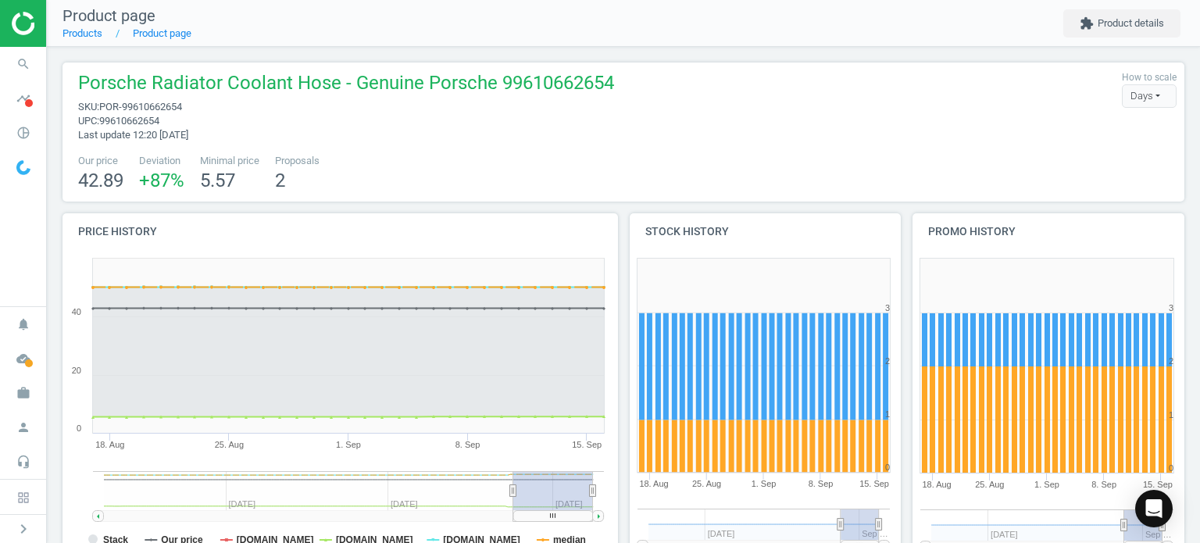
click at [347, 106] on span "sku : POR-99610662654" at bounding box center [346, 107] width 536 height 14
click at [19, 66] on icon "search" at bounding box center [24, 64] width 30 height 30
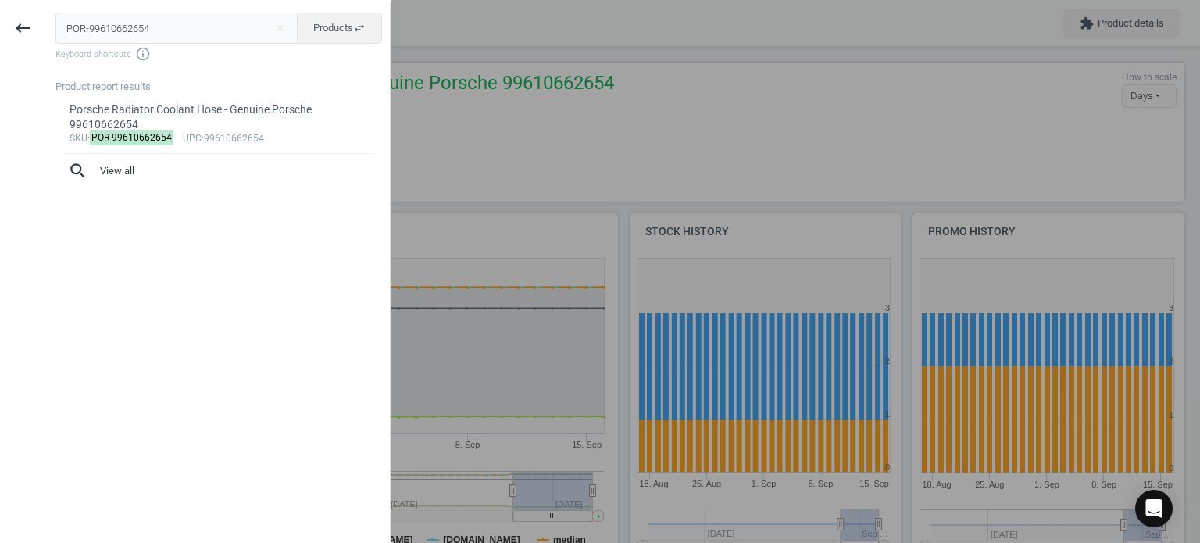
click at [156, 30] on input "POR-99610662654" at bounding box center [176, 28] width 243 height 31
type input "POR-0PB115403A"
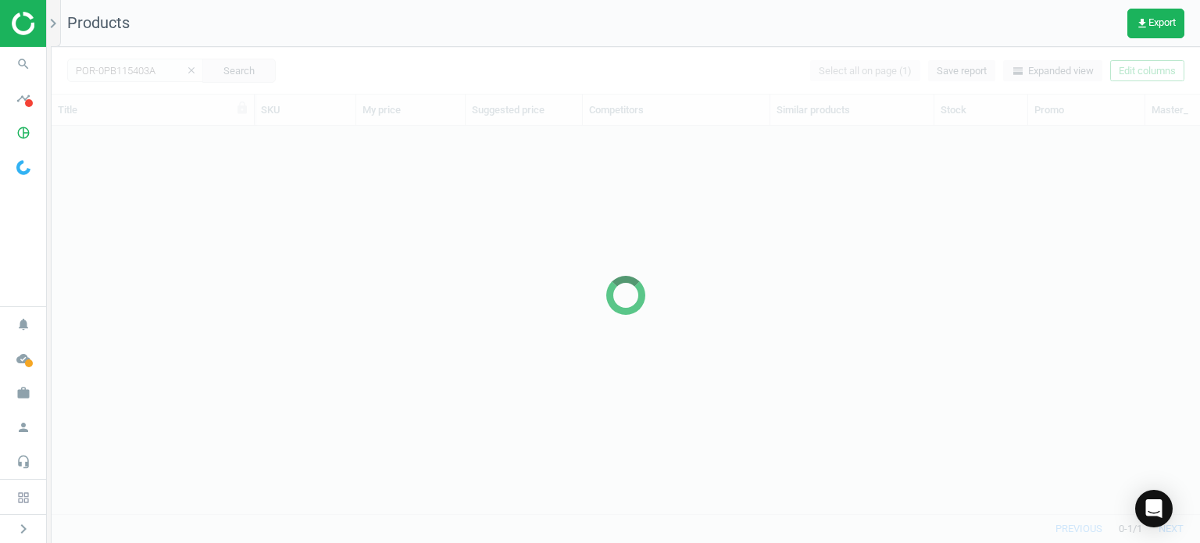
scroll to position [365, 1136]
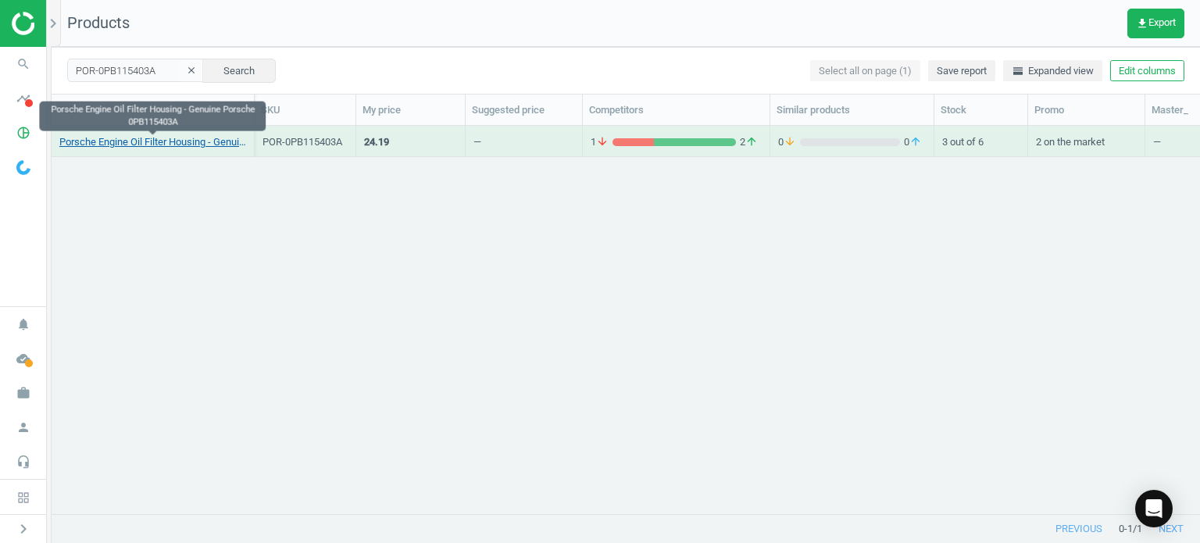
click at [202, 139] on link "Porsche Engine Oil Filter Housing - Genuine Porsche 0PB115403A" at bounding box center [152, 142] width 187 height 14
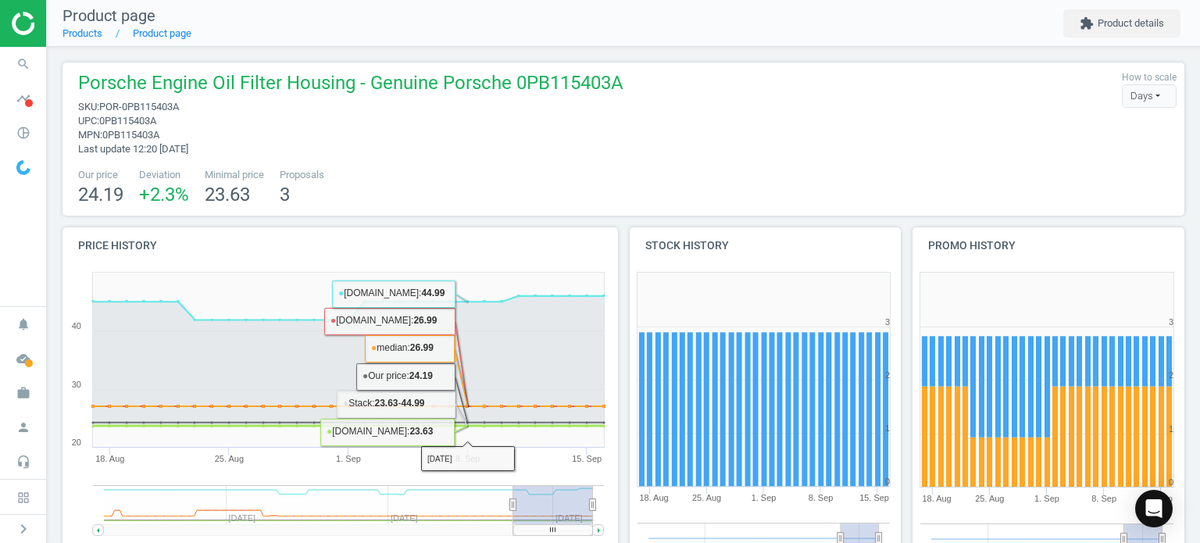
scroll to position [495, 0]
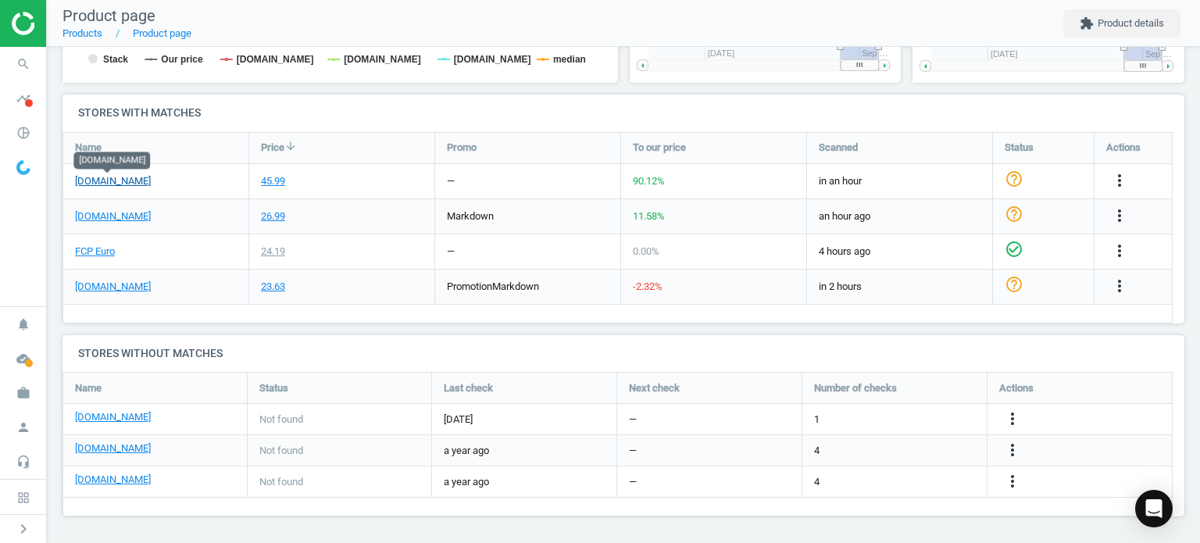
click at [102, 184] on link "[DOMAIN_NAME]" at bounding box center [113, 181] width 76 height 14
click at [79, 248] on link "FCP Euro" at bounding box center [95, 252] width 40 height 14
click at [22, 70] on icon "search" at bounding box center [24, 64] width 30 height 30
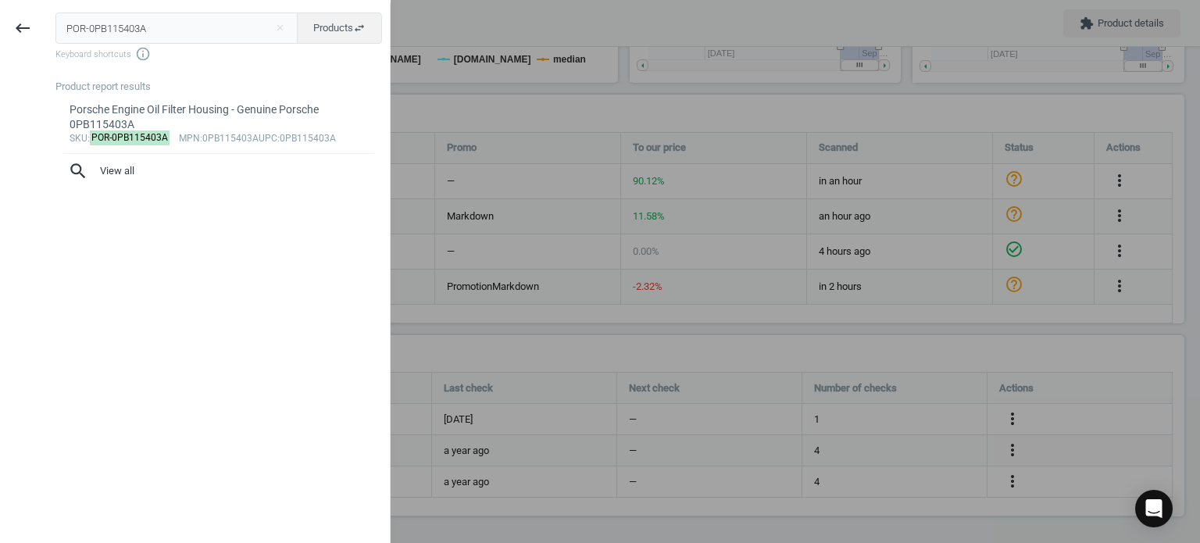
click at [181, 24] on input "POR-0PB115403A" at bounding box center [176, 28] width 243 height 31
type input "POR-9A110720390"
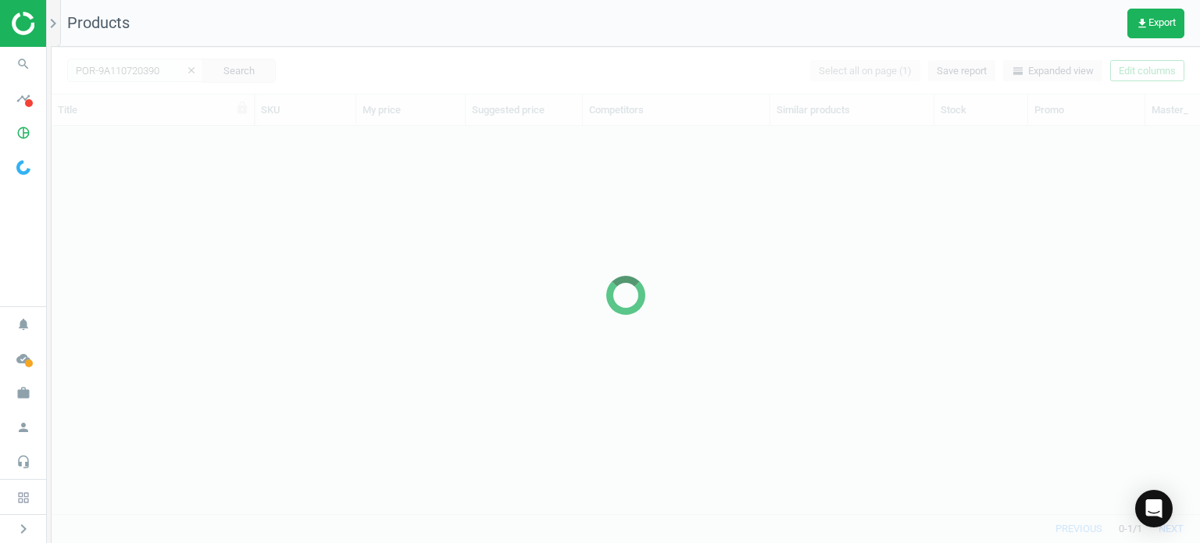
scroll to position [365, 1136]
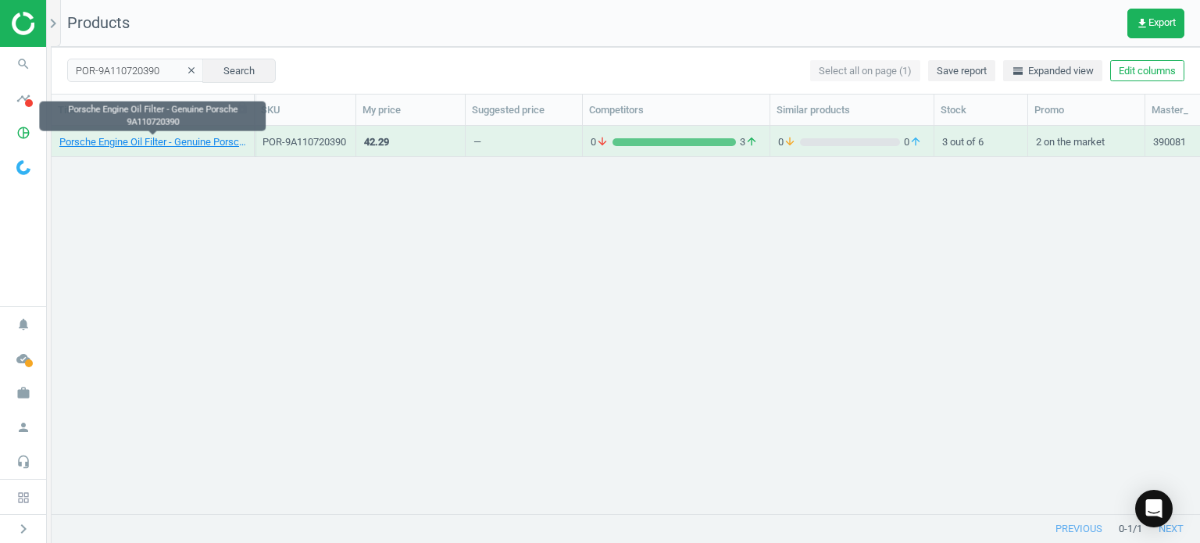
click at [191, 143] on link "Porsche Engine Oil Filter - Genuine Porsche 9A110720390" at bounding box center [152, 142] width 187 height 14
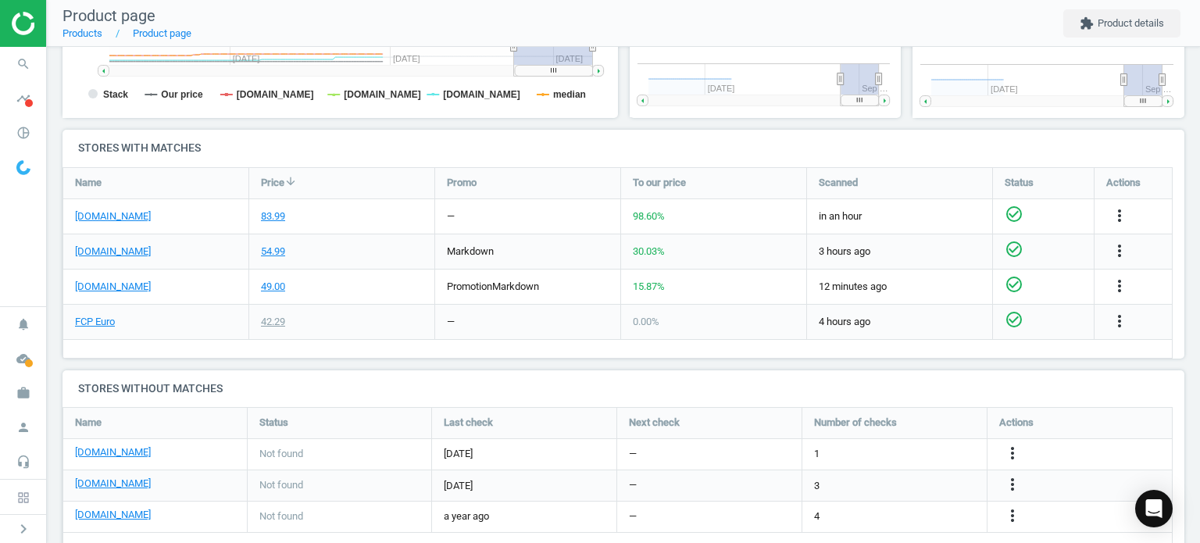
scroll to position [447, 0]
click at [123, 221] on div "[DOMAIN_NAME]" at bounding box center [155, 215] width 185 height 34
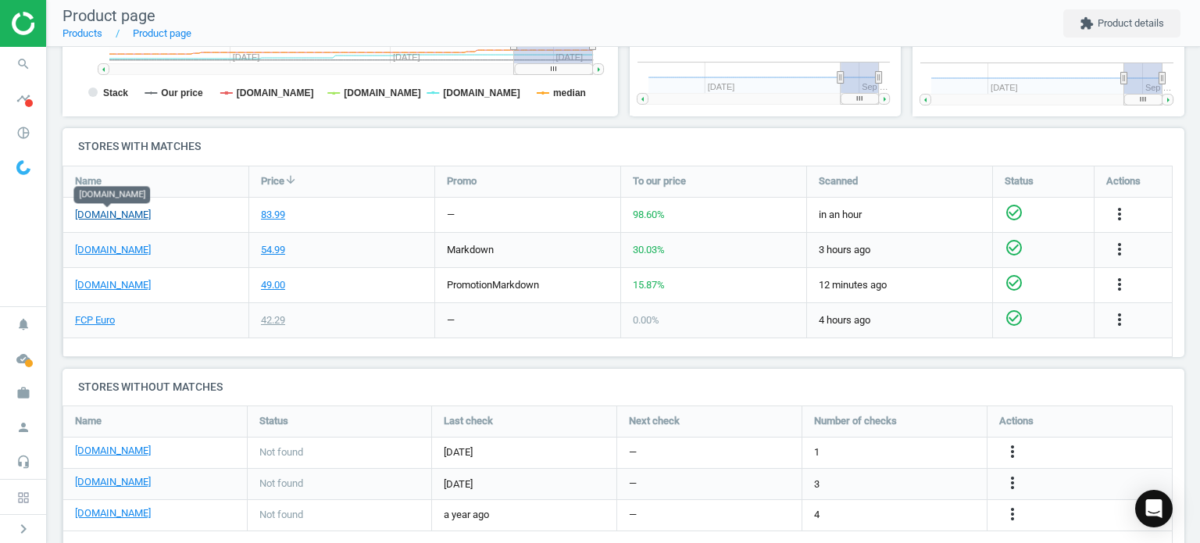
click at [109, 212] on link "[DOMAIN_NAME]" at bounding box center [113, 215] width 76 height 14
click at [95, 316] on link "FCP Euro" at bounding box center [95, 320] width 40 height 14
click at [25, 50] on icon "search" at bounding box center [24, 64] width 30 height 30
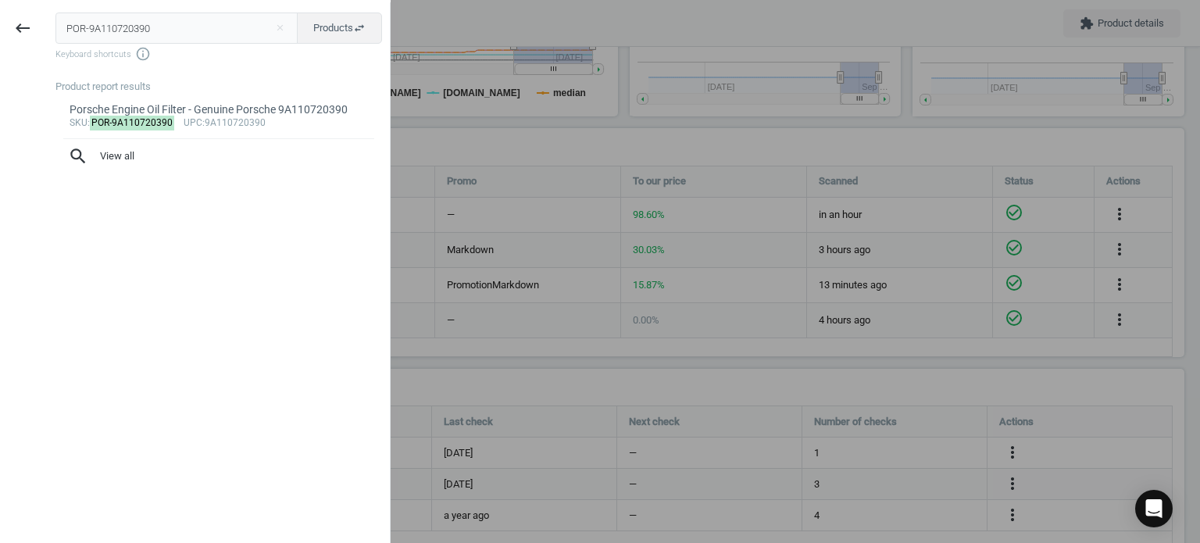
click at [191, 21] on input "POR-9A110720390" at bounding box center [176, 28] width 243 height 31
type input "POR-98710703501"
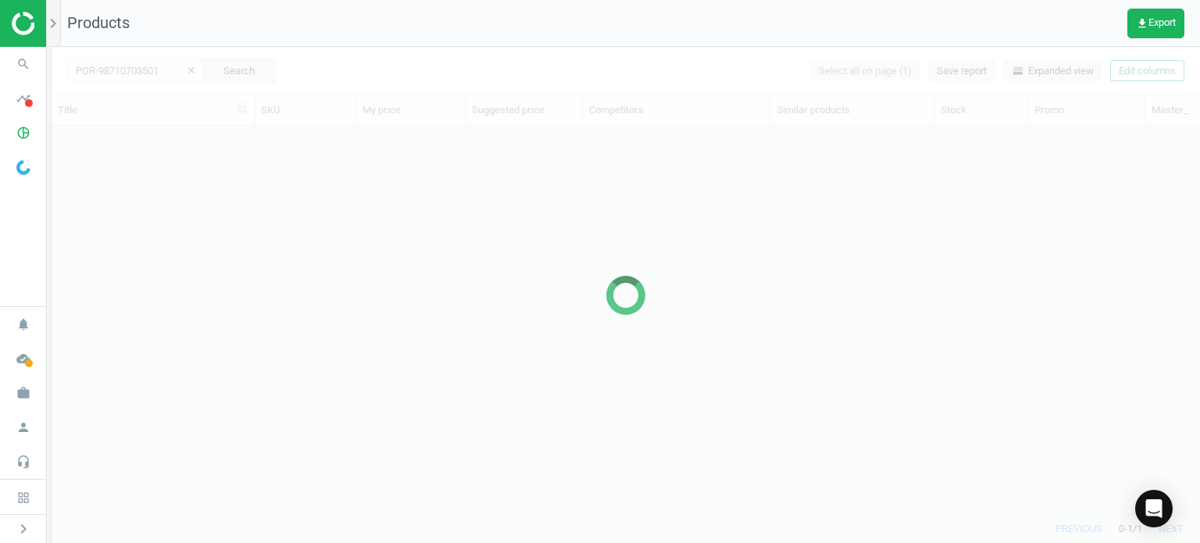
scroll to position [365, 1136]
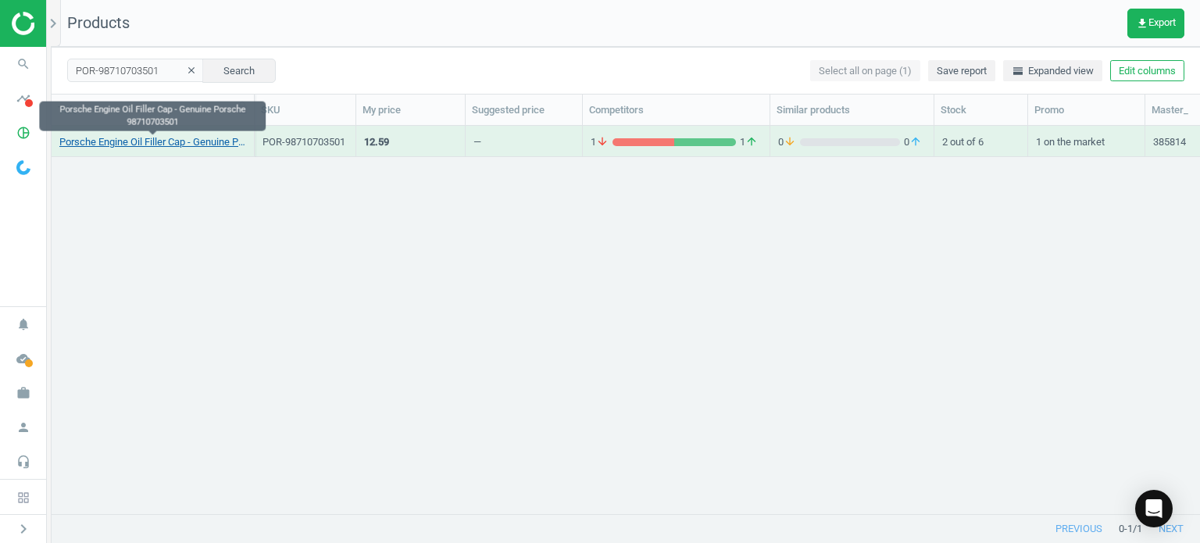
click at [190, 141] on link "Porsche Engine Oil Filler Cap - Genuine Porsche 98710703501" at bounding box center [152, 142] width 187 height 14
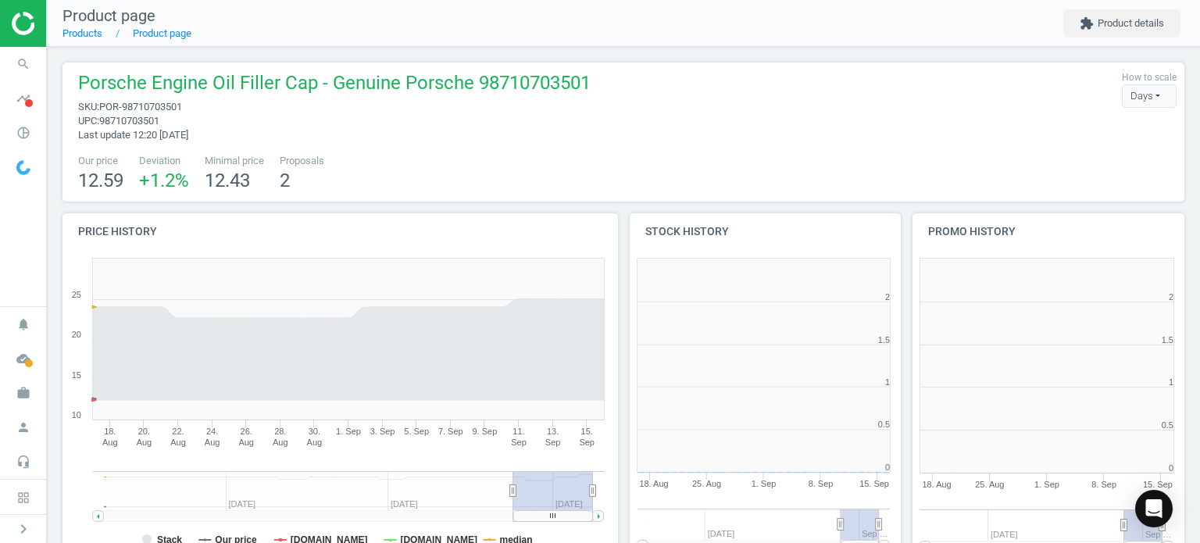
scroll to position [337, 574]
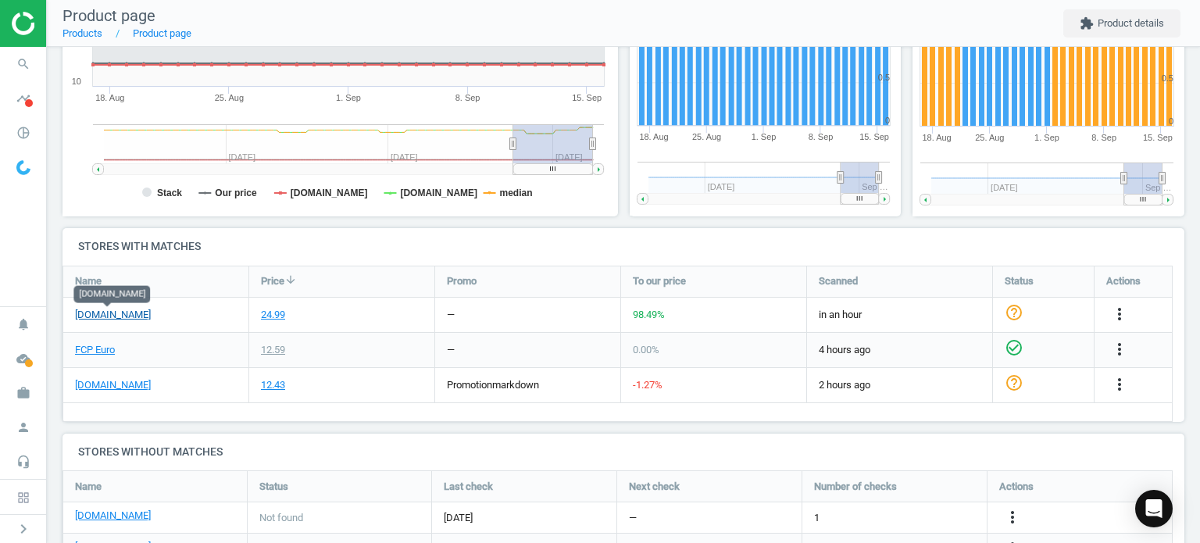
click at [128, 311] on link "[DOMAIN_NAME]" at bounding box center [113, 315] width 76 height 14
click at [88, 350] on link "FCP Euro" at bounding box center [95, 350] width 40 height 14
